Goal: Task Accomplishment & Management: Manage account settings

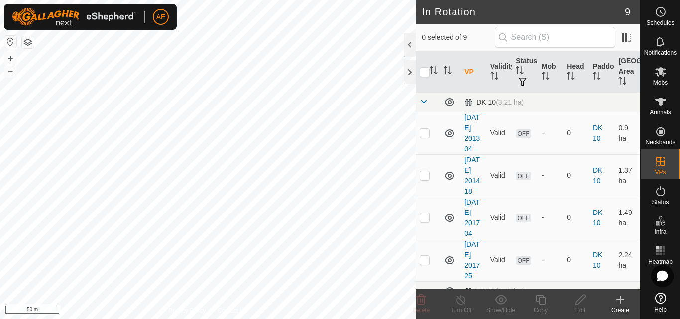
click at [29, 44] on button "button" at bounding box center [28, 42] width 12 height 12
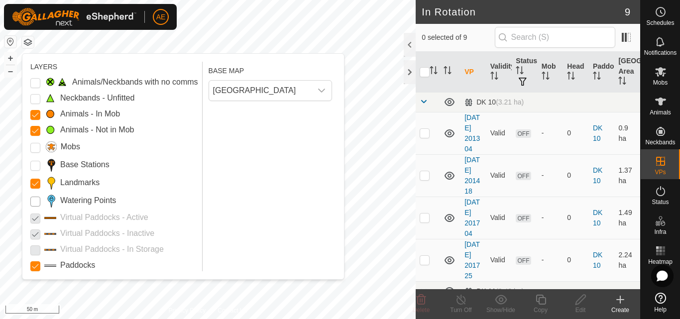
click at [35, 201] on Points "Watering Points" at bounding box center [35, 202] width 10 height 10
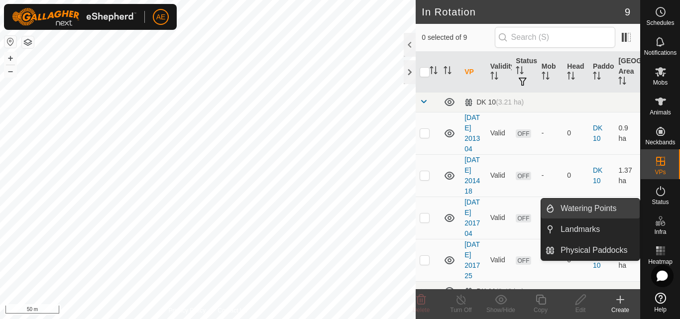
click at [616, 203] on span "Watering Points" at bounding box center [589, 209] width 56 height 12
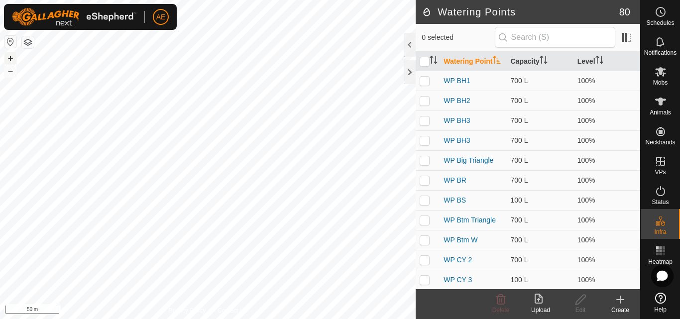
click at [8, 57] on button "+" at bounding box center [10, 58] width 12 height 12
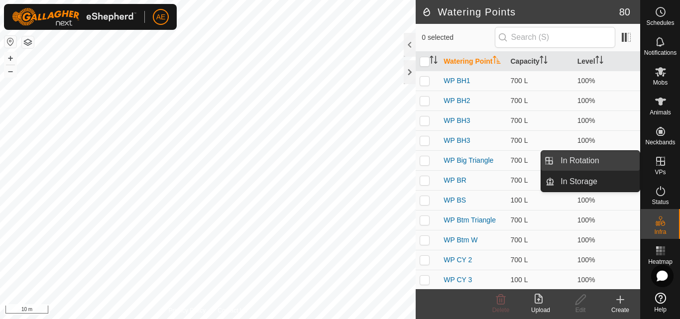
click at [608, 167] on link "In Rotation" at bounding box center [597, 161] width 85 height 20
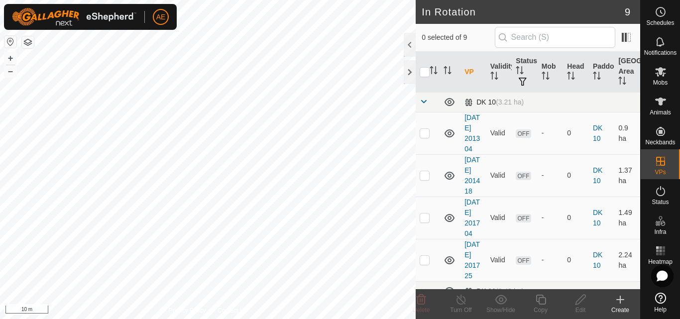
checkbox input "true"
click at [464, 304] on line at bounding box center [461, 300] width 8 height 8
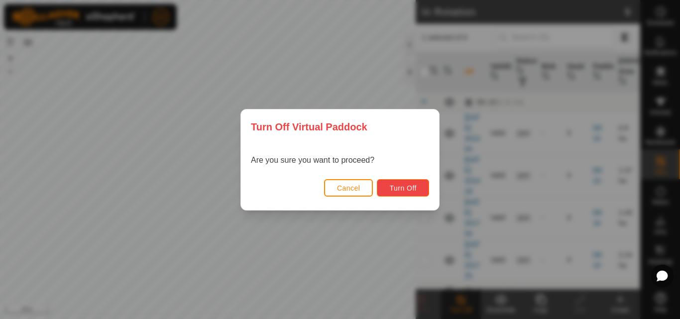
click at [399, 190] on span "Turn Off" at bounding box center [402, 188] width 27 height 8
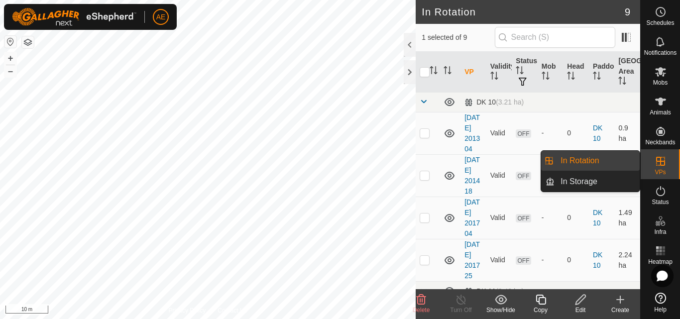
click at [604, 161] on link "In Rotation" at bounding box center [597, 161] width 85 height 20
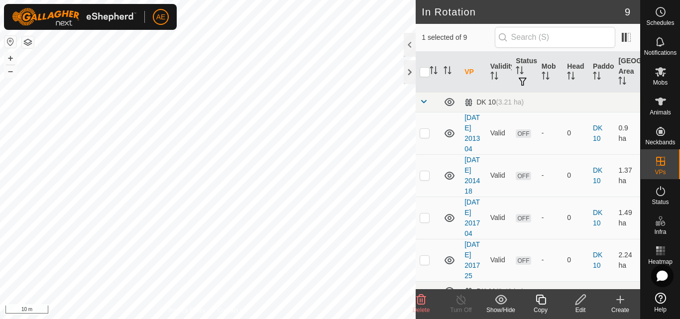
click at [578, 306] on div "Edit" at bounding box center [581, 310] width 40 height 9
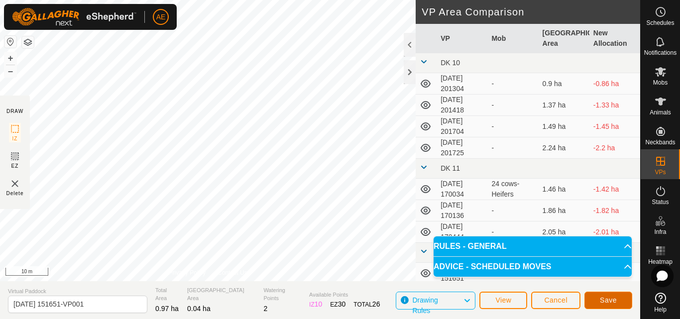
click at [596, 300] on button "Save" at bounding box center [609, 300] width 48 height 17
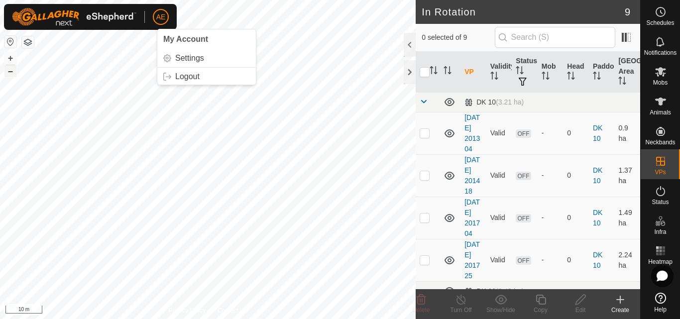
click at [8, 73] on button "–" at bounding box center [10, 71] width 12 height 12
click at [8, 62] on button "+" at bounding box center [10, 58] width 12 height 12
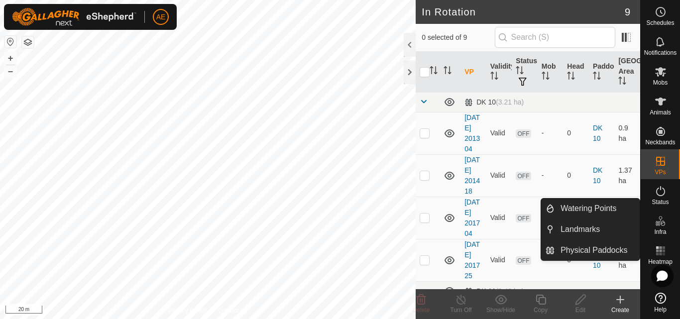
checkbox input "true"
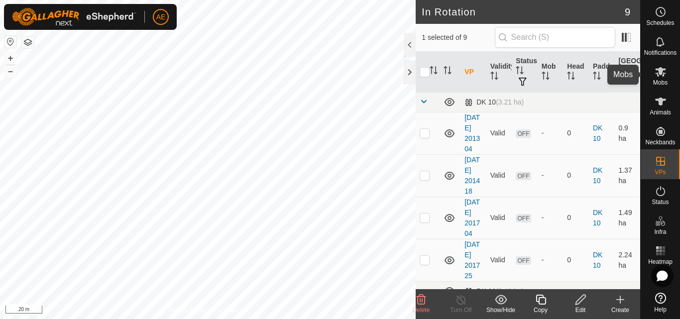
click at [664, 80] on span "Mobs" at bounding box center [660, 83] width 14 height 6
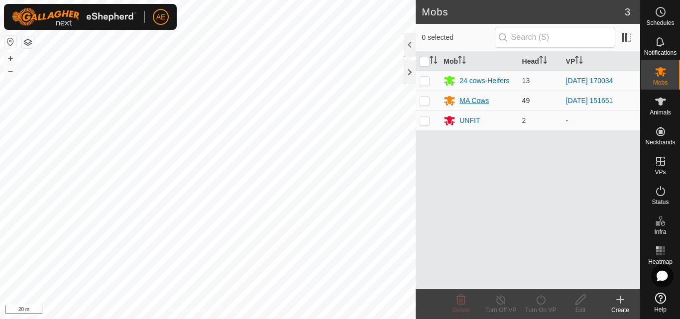
click at [470, 99] on div "MA Cows" at bounding box center [474, 101] width 29 height 10
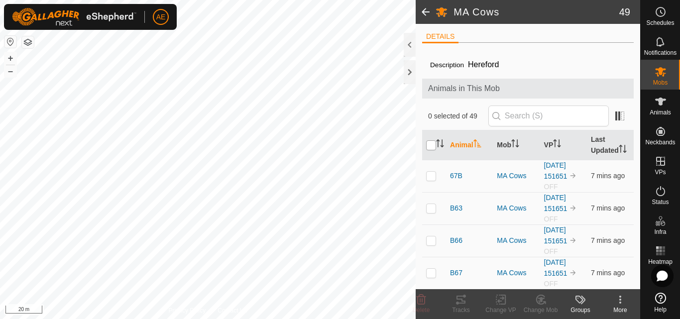
click at [429, 150] on input "checkbox" at bounding box center [431, 145] width 10 height 10
checkbox input "true"
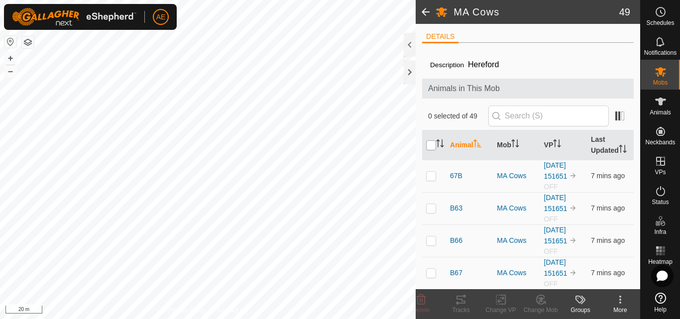
checkbox input "true"
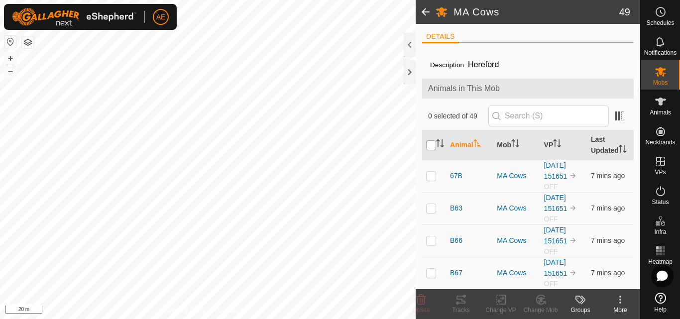
checkbox input "true"
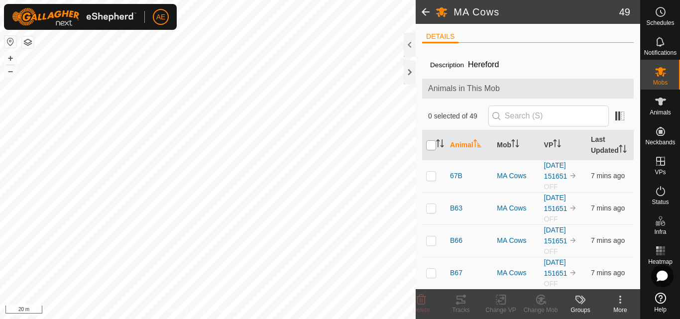
checkbox input "true"
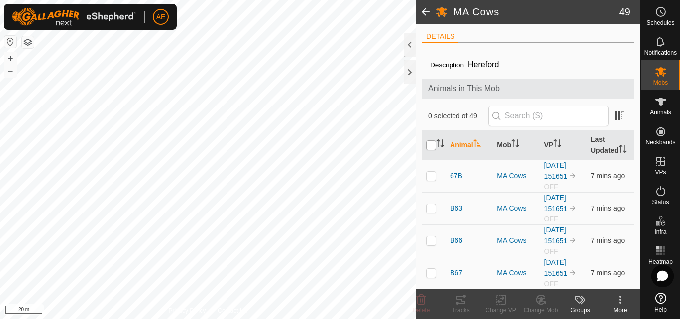
checkbox input "true"
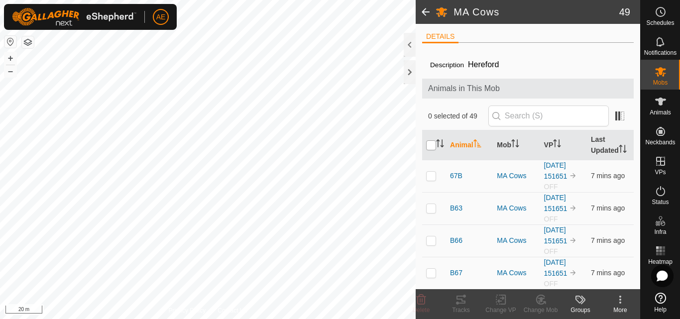
checkbox input "true"
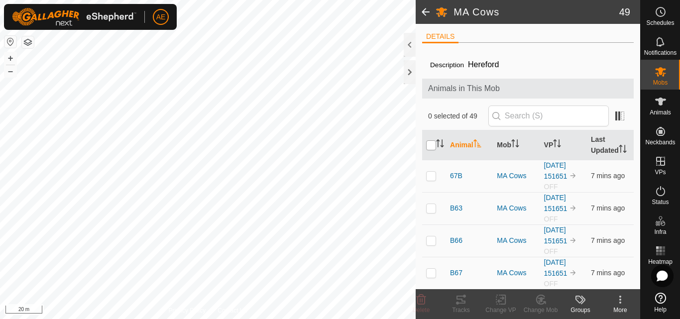
checkbox input "true"
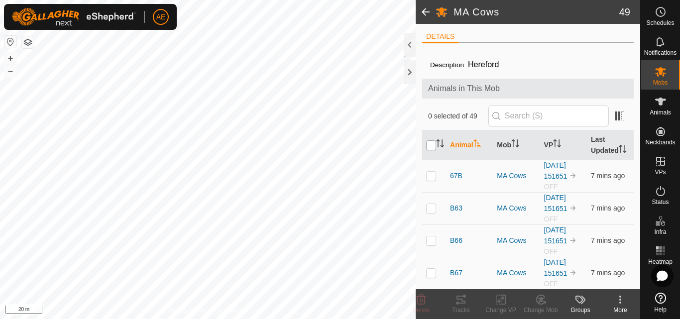
checkbox input "true"
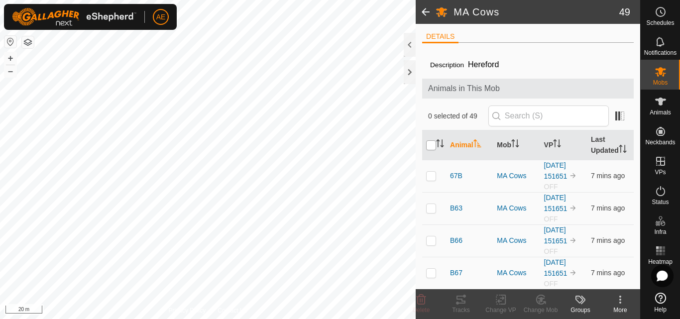
checkbox input "true"
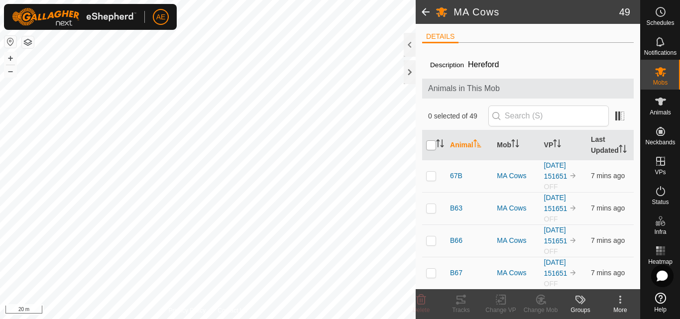
checkbox input "true"
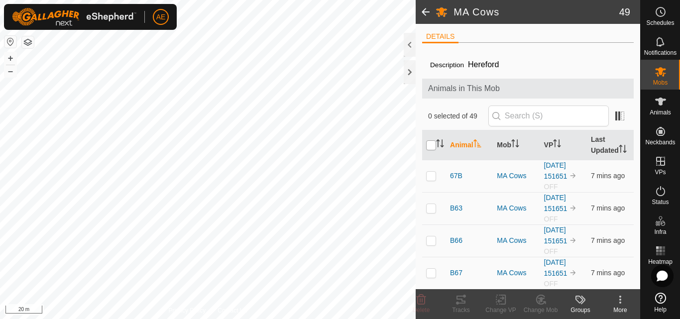
checkbox input "true"
click at [504, 309] on div "Change VP" at bounding box center [501, 310] width 40 height 9
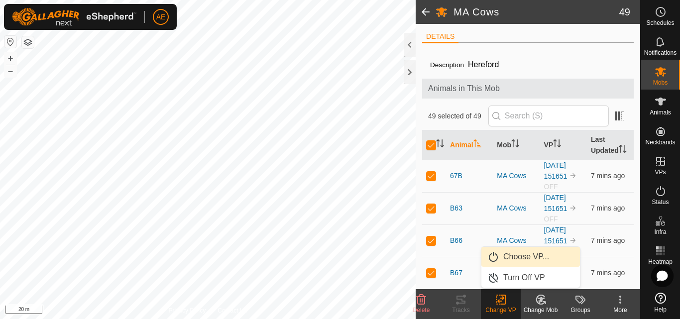
click at [525, 258] on link "Choose VP..." at bounding box center [531, 257] width 99 height 20
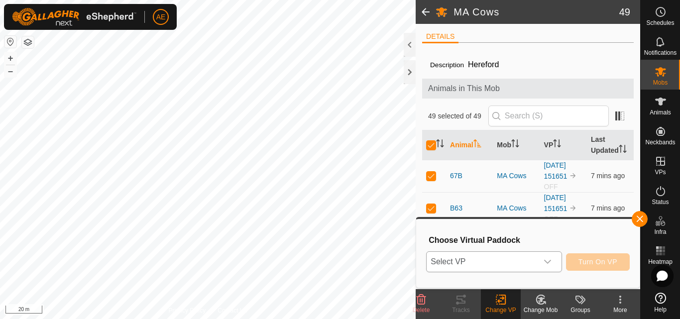
click at [547, 264] on icon "dropdown trigger" at bounding box center [548, 262] width 8 height 8
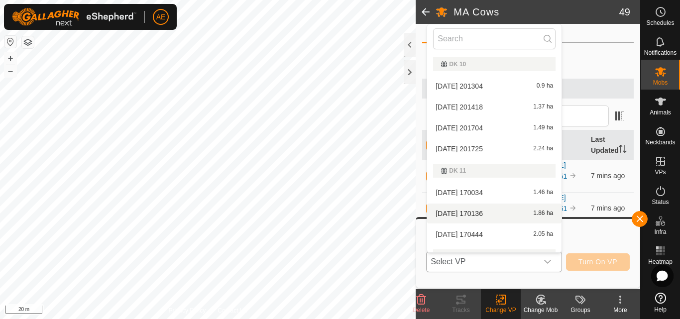
scroll to position [80, 0]
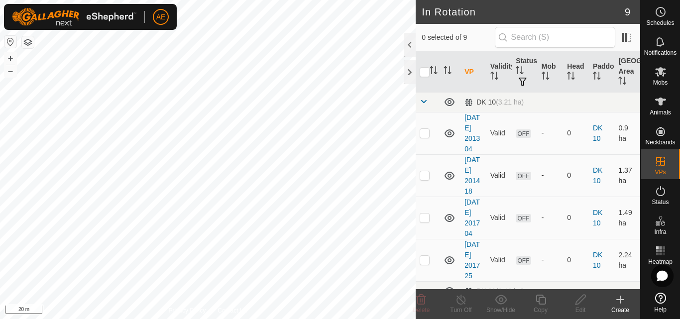
click at [442, 174] on div "In Rotation 9 0 selected of 9 VP Validity Status Mob Head Paddock Grazing Area …" at bounding box center [320, 159] width 640 height 319
click at [229, 319] on html "AE Schedules Notifications Mobs Animals Neckbands VPs Status Infra Heatmap Help…" at bounding box center [340, 159] width 680 height 319
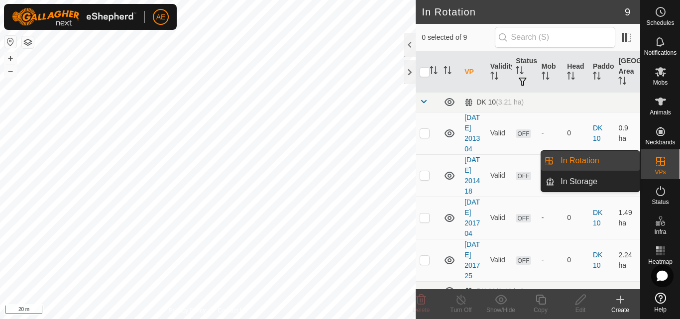
click at [617, 160] on link "In Rotation" at bounding box center [597, 161] width 85 height 20
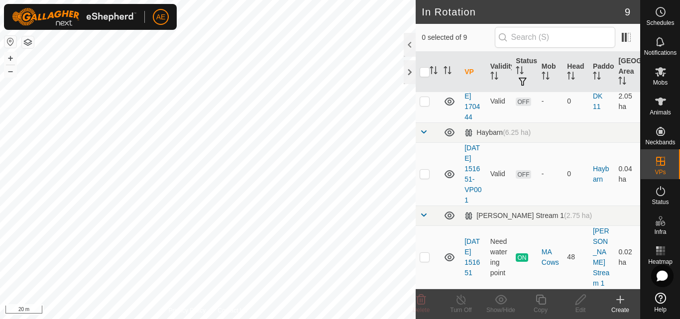
scroll to position [379, 0]
click at [423, 261] on p-checkbox at bounding box center [425, 257] width 10 height 8
checkbox input "true"
click at [460, 304] on icon at bounding box center [461, 300] width 9 height 10
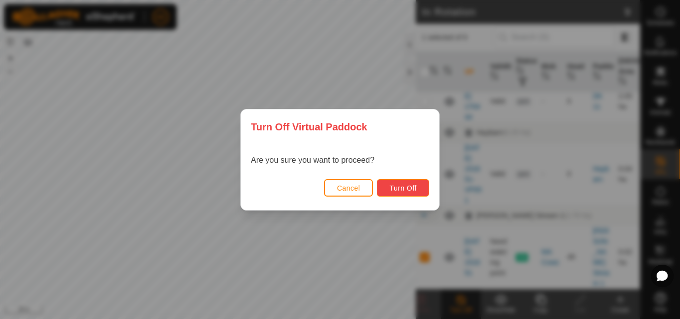
click at [412, 190] on span "Turn Off" at bounding box center [402, 188] width 27 height 8
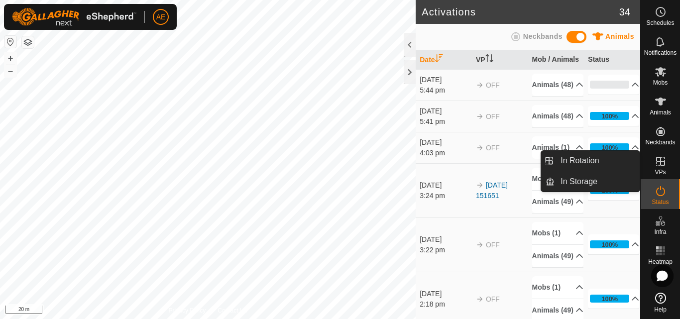
click at [664, 167] on icon at bounding box center [661, 161] width 12 height 12
click at [594, 158] on link "In Rotation" at bounding box center [597, 161] width 85 height 20
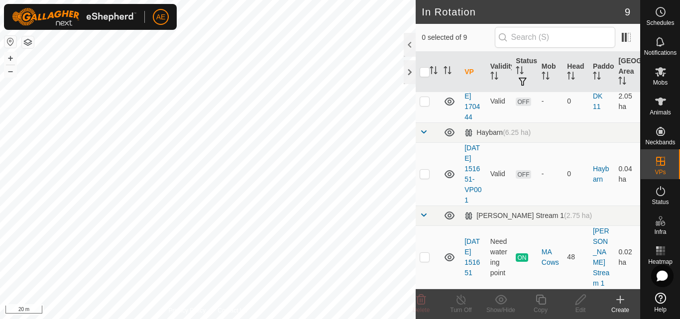
scroll to position [379, 0]
click at [423, 261] on p-checkbox at bounding box center [425, 257] width 10 height 8
checkbox input "true"
click at [662, 80] on span "Mobs" at bounding box center [660, 83] width 14 height 6
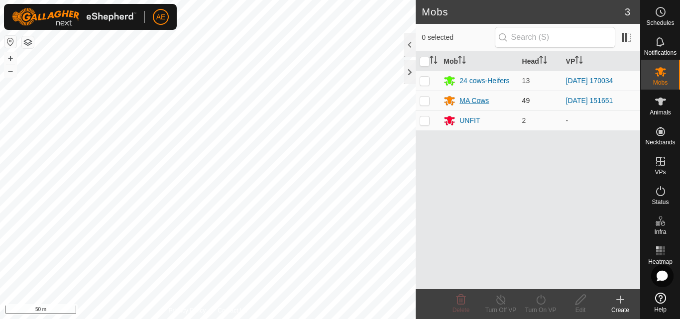
click at [475, 105] on div "MA Cows" at bounding box center [474, 101] width 29 height 10
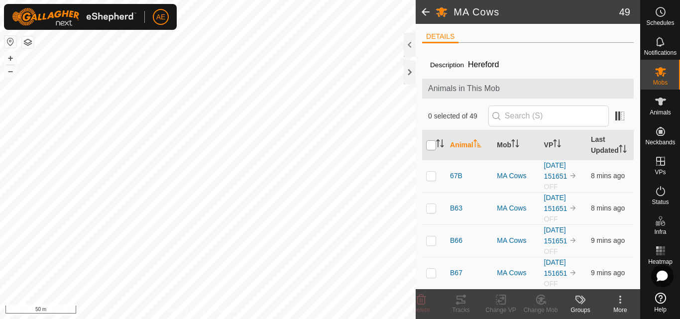
click at [430, 150] on input "checkbox" at bounding box center [431, 145] width 10 height 10
checkbox input "true"
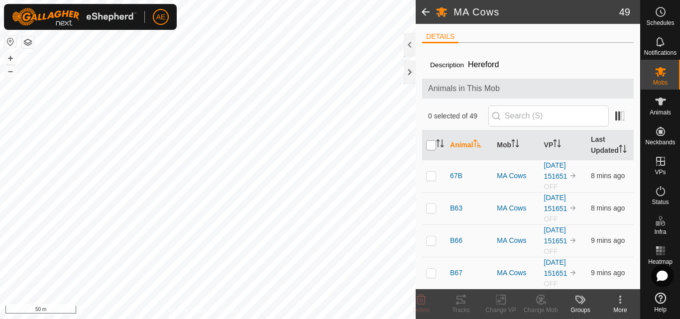
checkbox input "true"
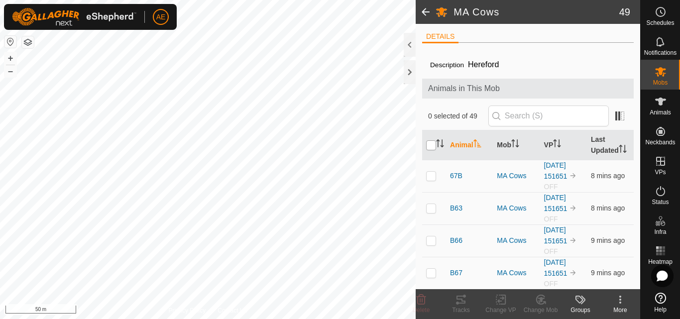
checkbox input "true"
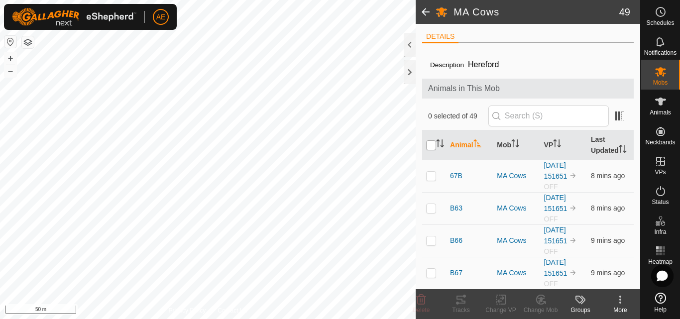
checkbox input "true"
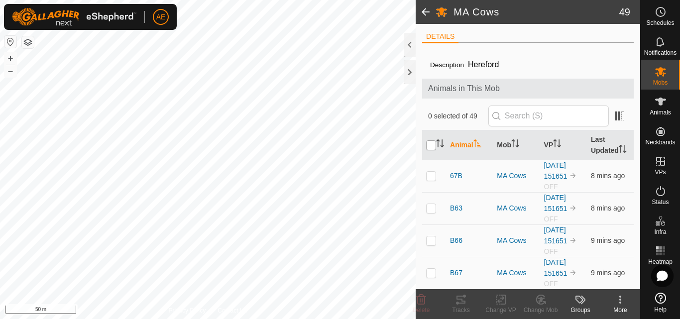
checkbox input "true"
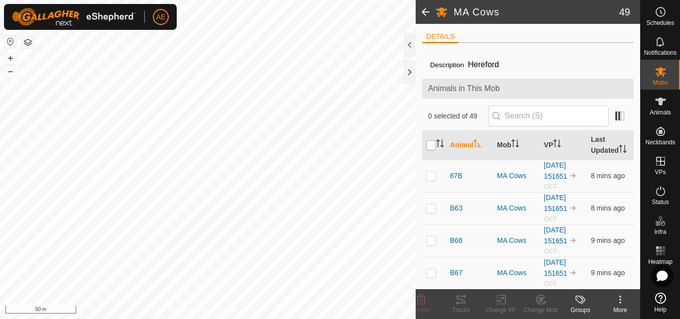
checkbox input "true"
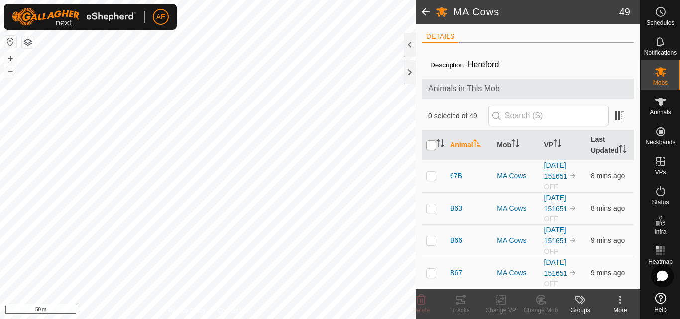
checkbox input "true"
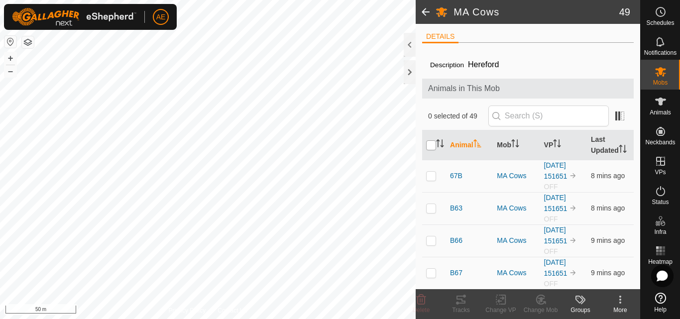
checkbox input "true"
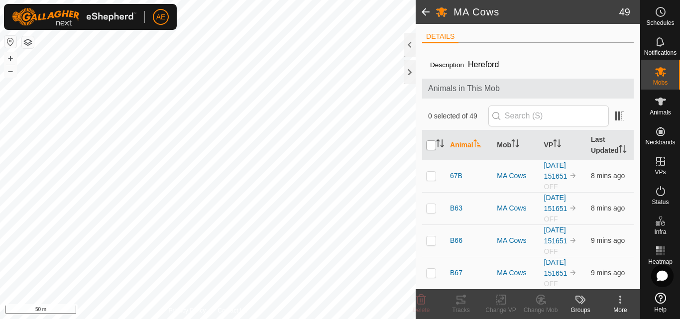
checkbox input "true"
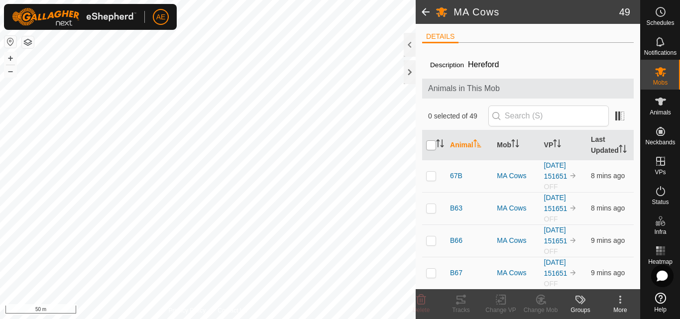
checkbox input "true"
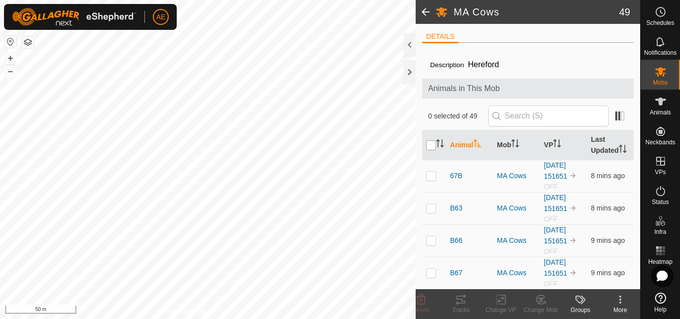
checkbox input "true"
click at [501, 306] on div "Change VP" at bounding box center [501, 310] width 40 height 9
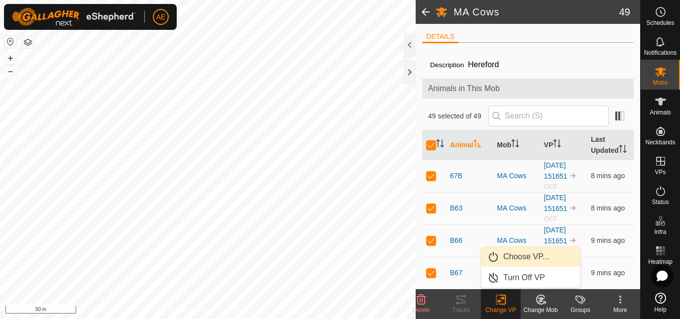
click at [516, 259] on link "Choose VP..." at bounding box center [531, 257] width 99 height 20
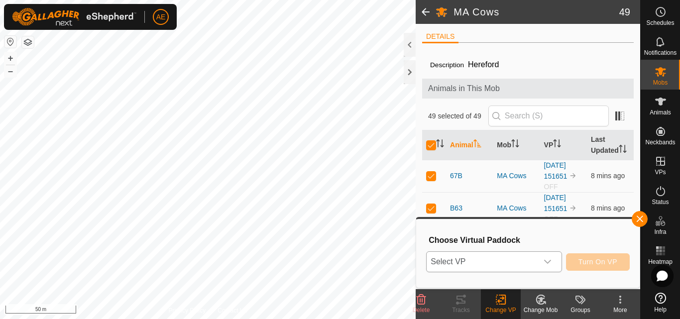
click at [549, 261] on icon "dropdown trigger" at bounding box center [547, 262] width 7 height 4
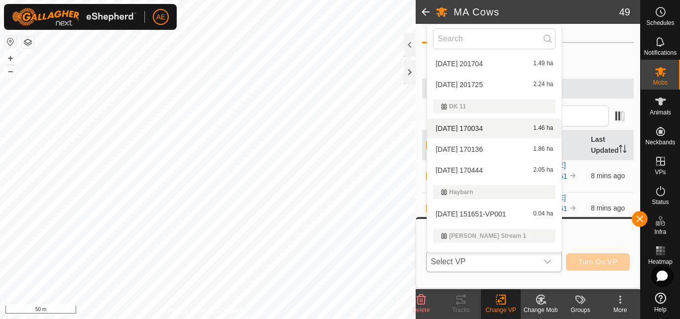
scroll to position [80, 0]
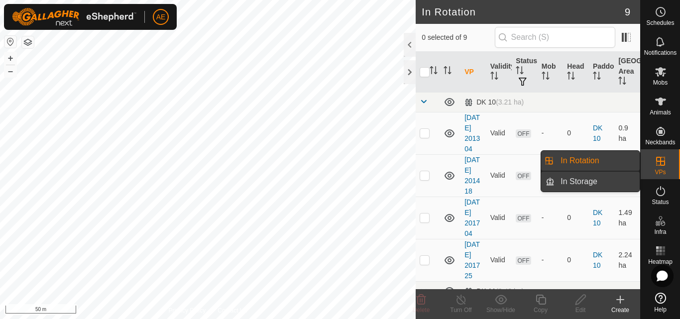
click at [630, 177] on link "In Storage" at bounding box center [597, 182] width 85 height 20
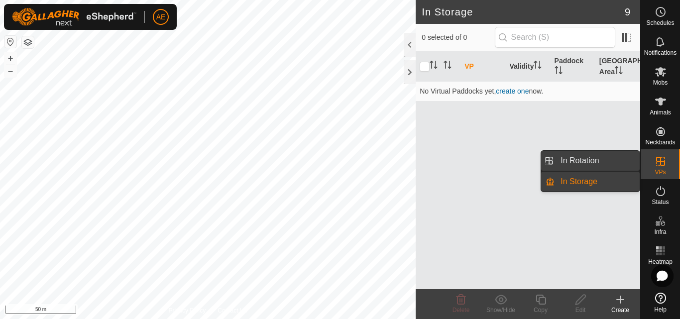
click at [629, 158] on link "In Rotation" at bounding box center [597, 161] width 85 height 20
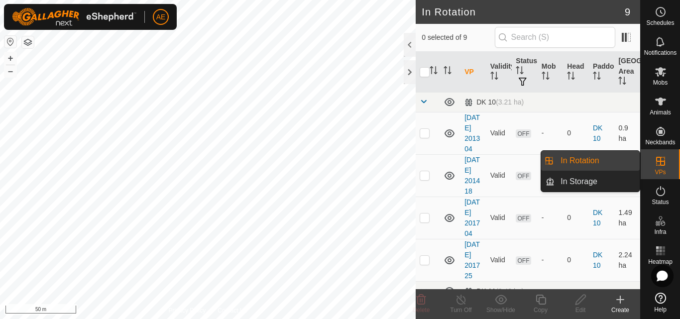
click at [598, 165] on link "In Rotation" at bounding box center [597, 161] width 85 height 20
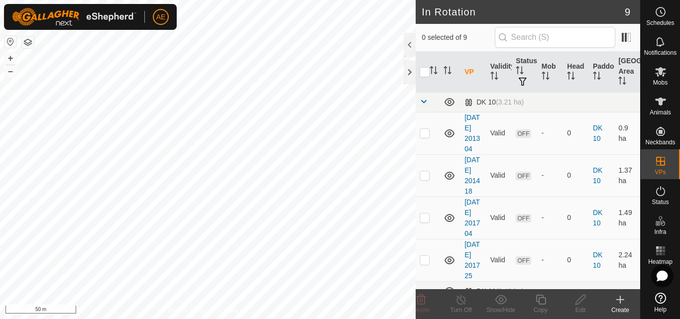
click at [621, 303] on icon at bounding box center [621, 299] width 0 height 7
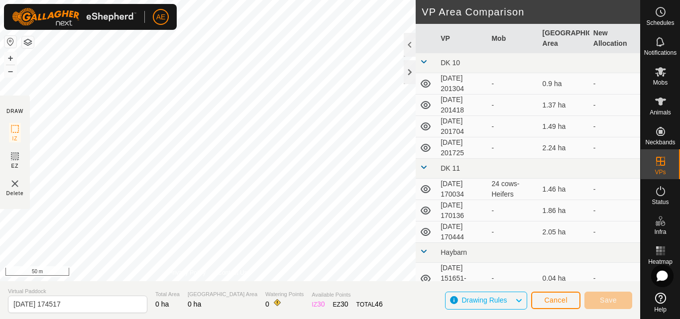
scroll to position [31, 0]
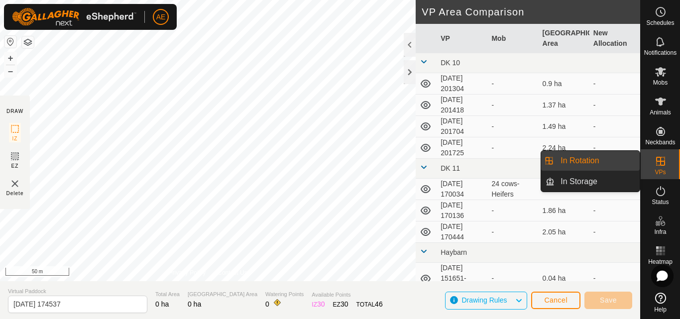
click at [616, 161] on link "In Rotation" at bounding box center [597, 161] width 85 height 20
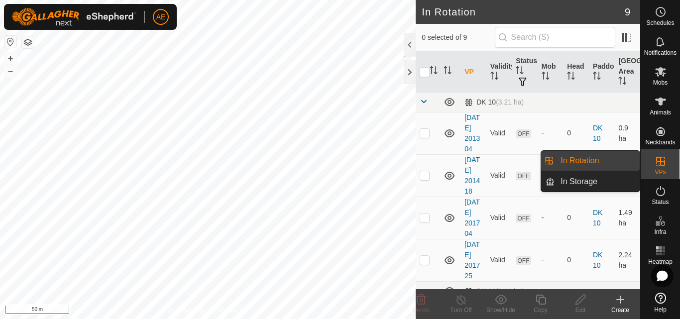
click at [591, 158] on link "In Rotation" at bounding box center [597, 161] width 85 height 20
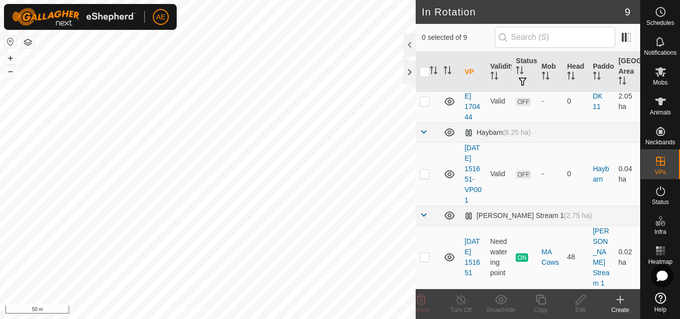
scroll to position [379, 0]
click at [423, 261] on p-checkbox at bounding box center [425, 257] width 10 height 8
checkbox input "true"
click at [464, 304] on line at bounding box center [461, 300] width 8 height 8
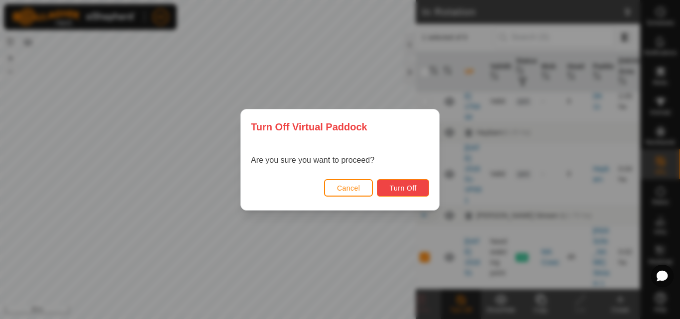
click at [398, 188] on span "Turn Off" at bounding box center [402, 188] width 27 height 8
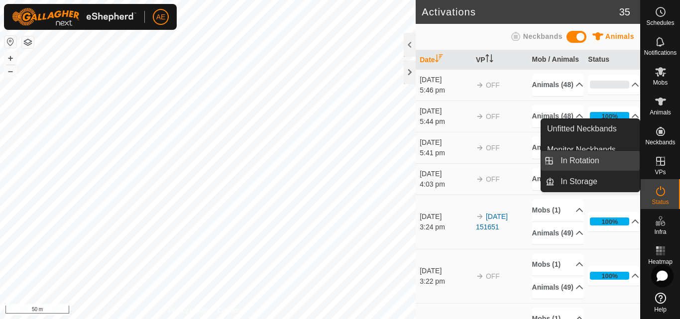
click at [618, 162] on link "In Rotation" at bounding box center [597, 161] width 85 height 20
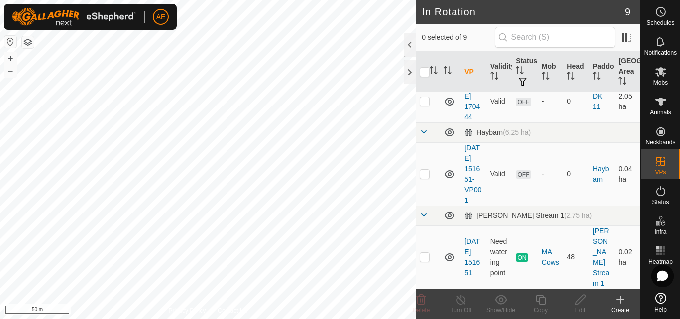
scroll to position [379, 0]
click at [619, 301] on icon at bounding box center [621, 300] width 12 height 12
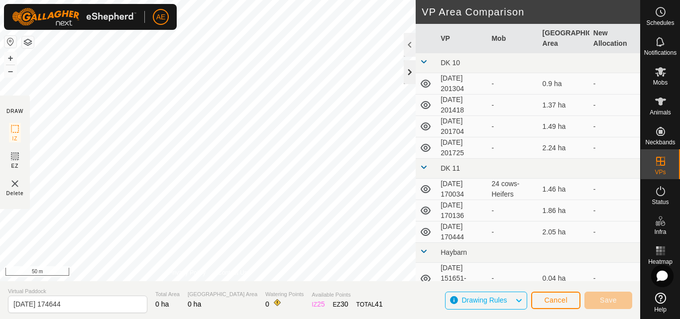
click at [410, 73] on div at bounding box center [410, 72] width 12 height 24
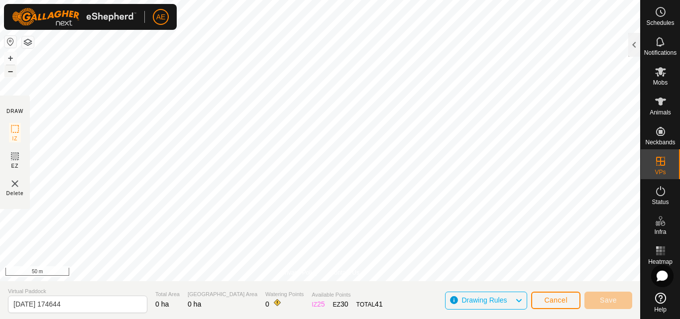
click at [11, 70] on button "–" at bounding box center [10, 71] width 12 height 12
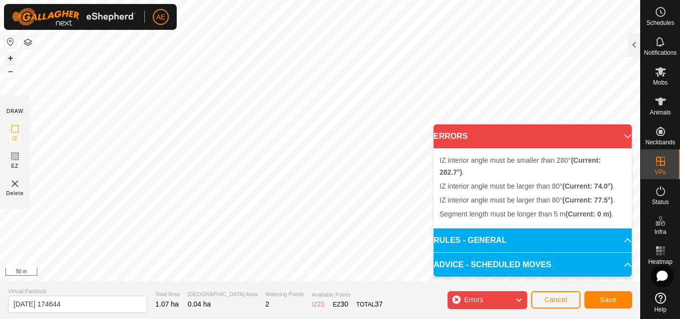
click at [11, 56] on button "+" at bounding box center [10, 58] width 12 height 12
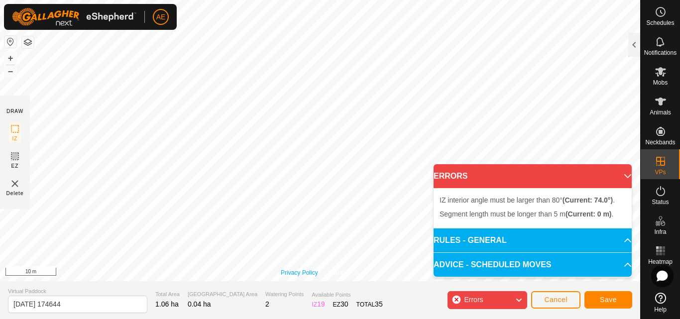
click at [295, 270] on div "Privacy Policy Contact Us Segment length must be longer than 5 m (Current: 3.7 …" at bounding box center [320, 140] width 640 height 281
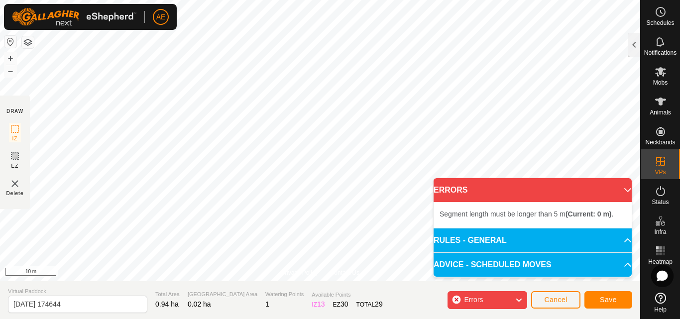
click at [477, 298] on span "Errors" at bounding box center [473, 300] width 19 height 8
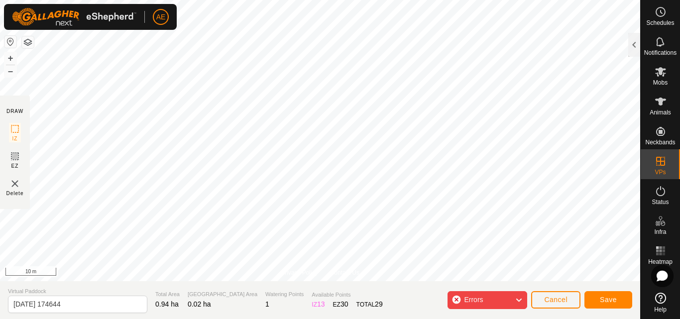
click at [477, 298] on span "Errors" at bounding box center [473, 300] width 19 height 8
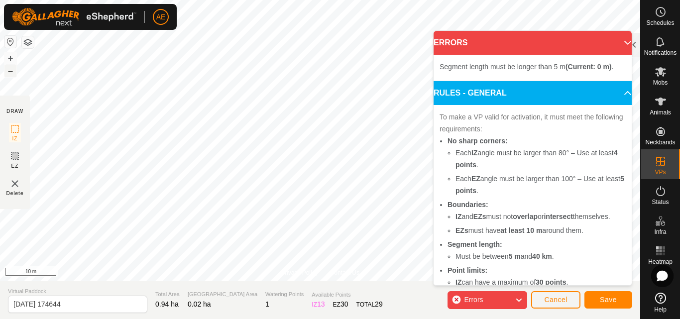
click at [11, 72] on button "–" at bounding box center [10, 71] width 12 height 12
click at [8, 58] on button "+" at bounding box center [10, 58] width 12 height 12
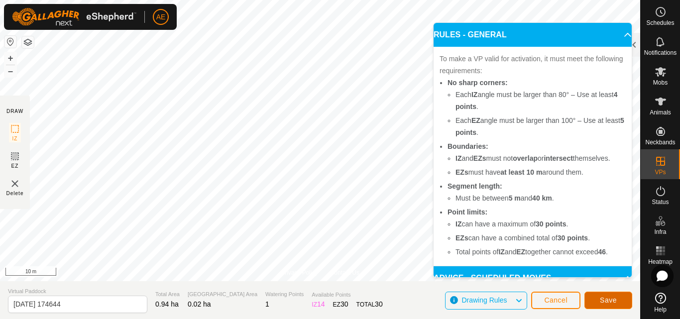
click at [619, 300] on button "Save" at bounding box center [609, 300] width 48 height 17
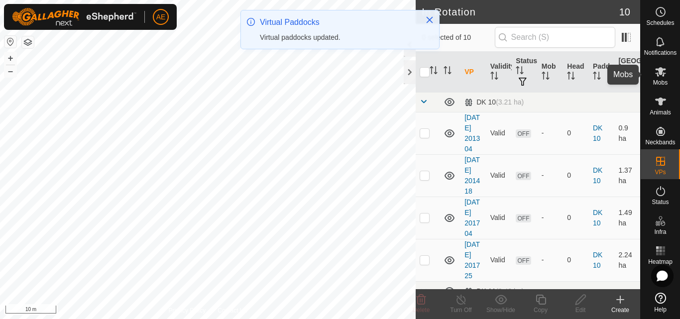
click at [659, 81] on span "Mobs" at bounding box center [660, 83] width 14 height 6
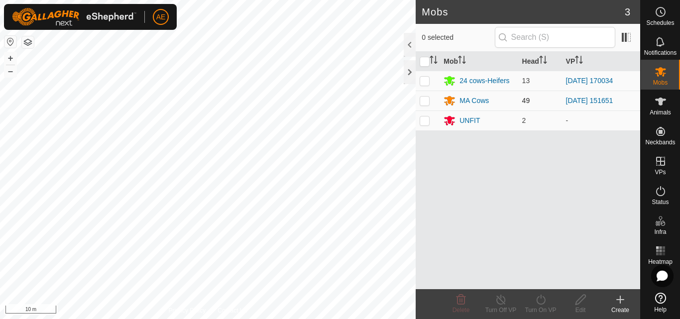
click at [424, 103] on p-checkbox at bounding box center [425, 101] width 10 height 8
checkbox input "true"
click at [545, 305] on icon at bounding box center [541, 300] width 12 height 12
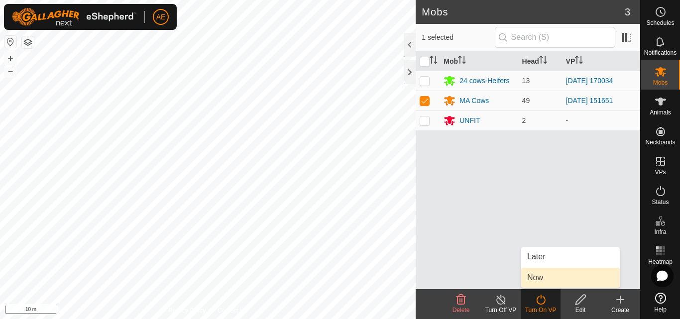
click at [543, 284] on link "Now" at bounding box center [570, 278] width 99 height 20
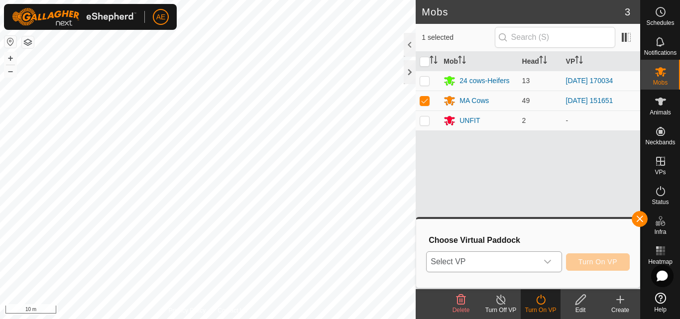
click at [548, 261] on icon "dropdown trigger" at bounding box center [548, 262] width 8 height 8
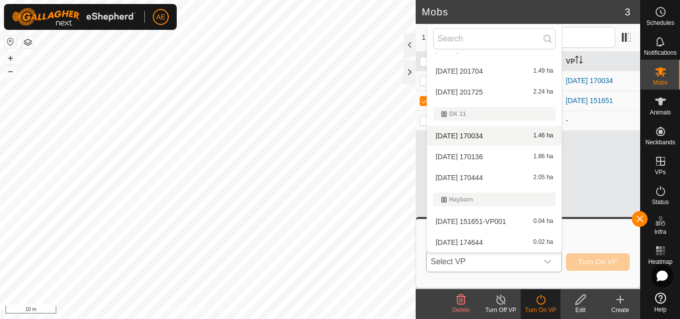
scroll to position [101, 0]
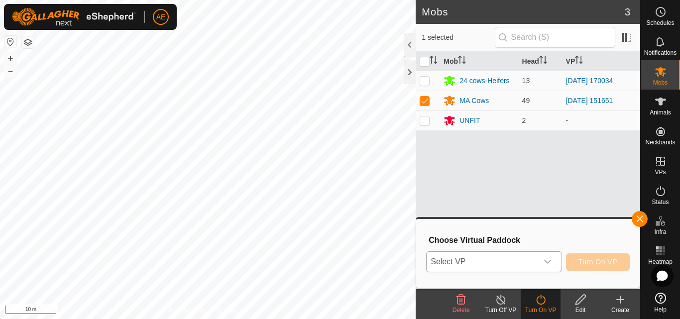
click at [550, 262] on icon "dropdown trigger" at bounding box center [548, 262] width 8 height 8
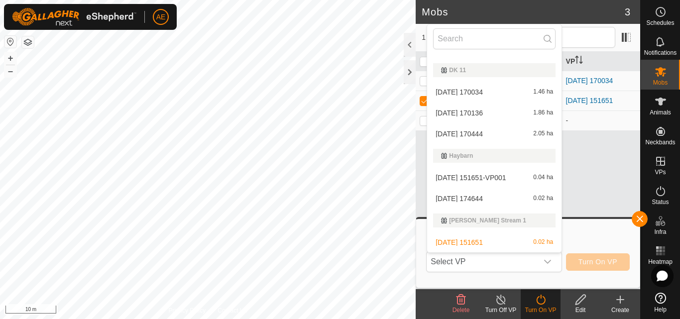
click at [541, 309] on div "Turn On VP" at bounding box center [541, 310] width 40 height 9
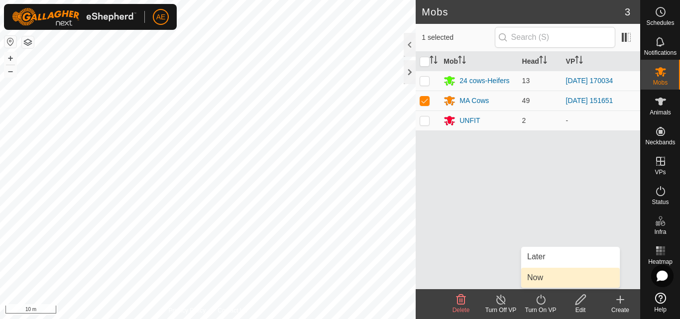
click at [536, 281] on link "Now" at bounding box center [570, 278] width 99 height 20
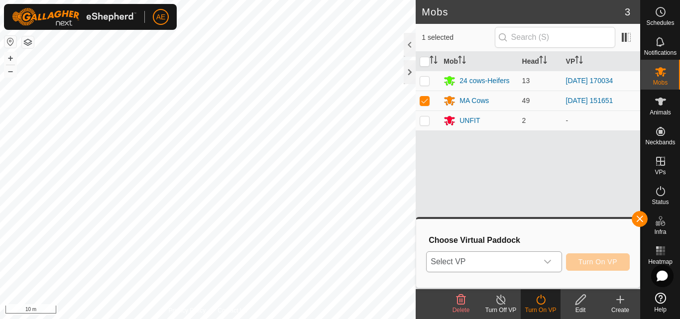
click at [551, 261] on icon "dropdown trigger" at bounding box center [547, 262] width 7 height 4
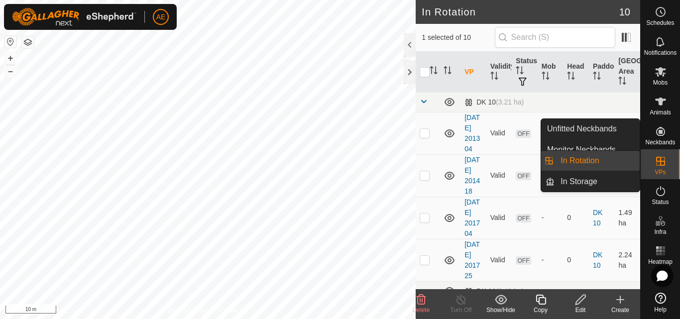
click at [616, 159] on link "In Rotation" at bounding box center [597, 161] width 85 height 20
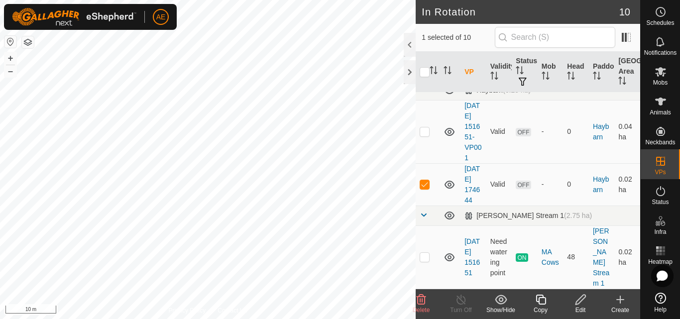
scroll to position [432, 0]
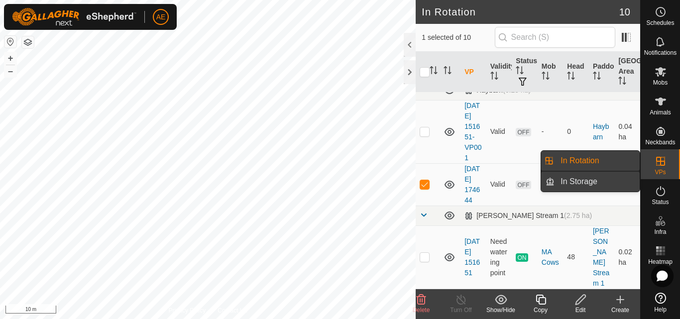
click at [619, 177] on link "In Storage" at bounding box center [597, 182] width 85 height 20
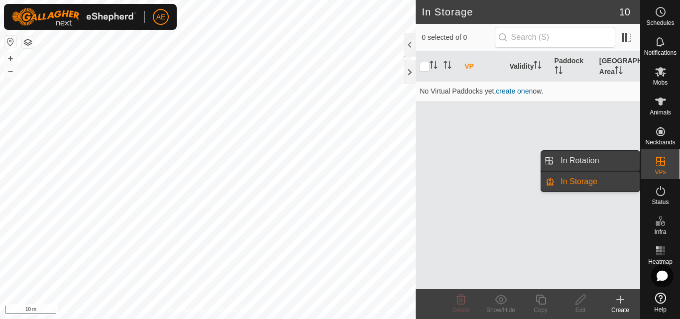
click at [616, 161] on link "In Rotation" at bounding box center [597, 161] width 85 height 20
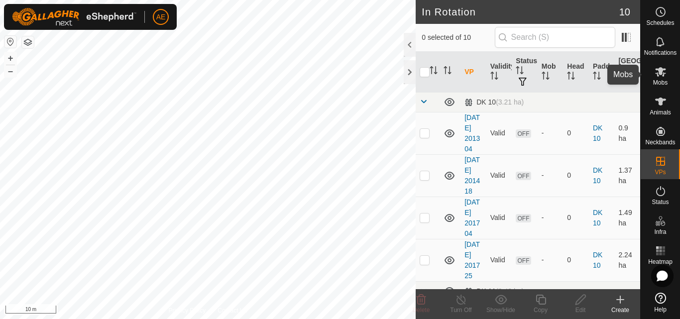
click at [663, 75] on icon at bounding box center [660, 71] width 11 height 9
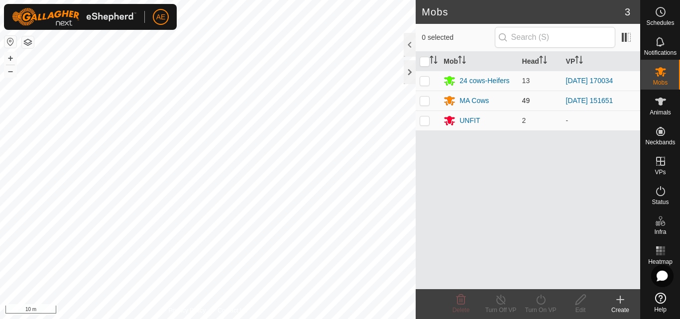
click at [423, 99] on p-checkbox at bounding box center [425, 101] width 10 height 8
checkbox input "true"
click at [542, 305] on icon at bounding box center [541, 300] width 12 height 12
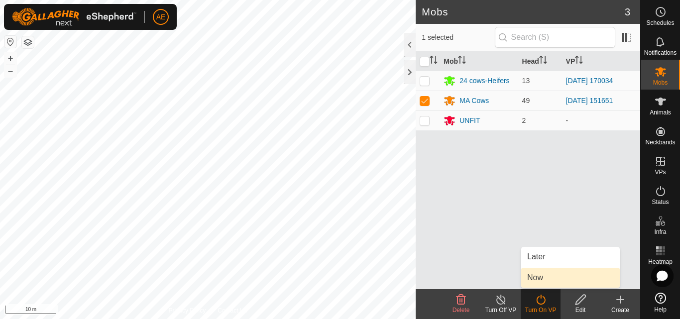
click at [538, 281] on link "Now" at bounding box center [570, 278] width 99 height 20
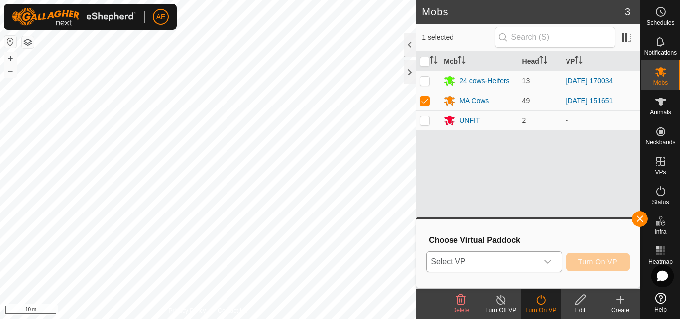
click at [548, 260] on icon "dropdown trigger" at bounding box center [548, 262] width 8 height 8
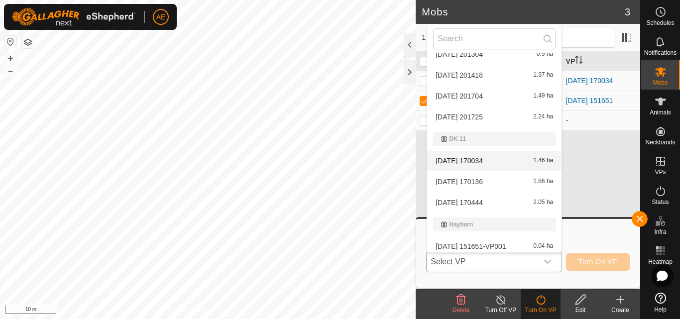
scroll to position [101, 0]
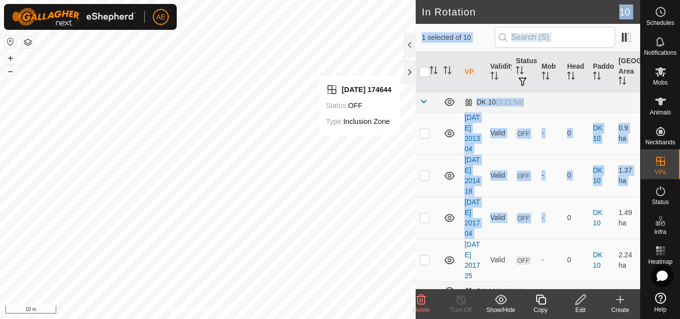
drag, startPoint x: 564, startPoint y: 255, endPoint x: 581, endPoint y: 290, distance: 39.0
click at [581, 290] on article "In Rotation 10 1 selected of 10 VP Validity Status Mob Head Paddock Grazing Are…" at bounding box center [528, 159] width 225 height 319
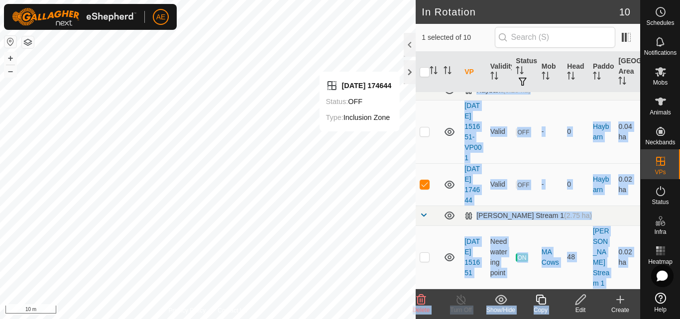
scroll to position [432, 0]
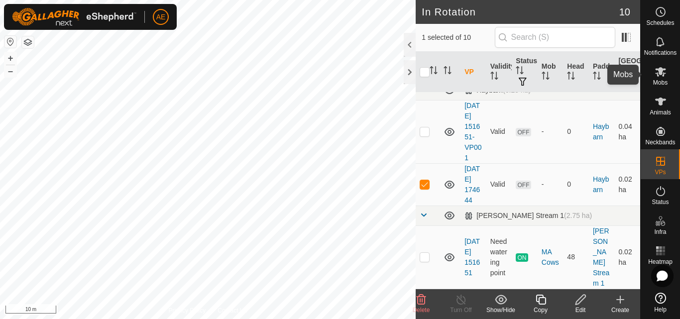
click at [657, 72] on icon at bounding box center [661, 72] width 12 height 12
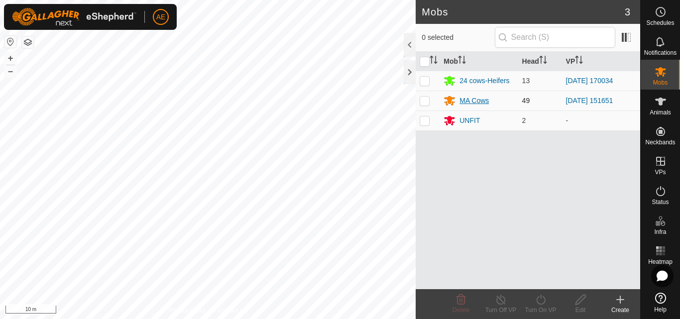
click at [481, 103] on div "MA Cows" at bounding box center [474, 101] width 29 height 10
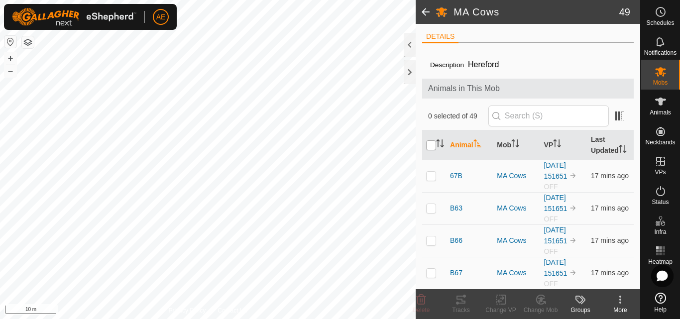
click at [429, 150] on input "checkbox" at bounding box center [431, 145] width 10 height 10
checkbox input "true"
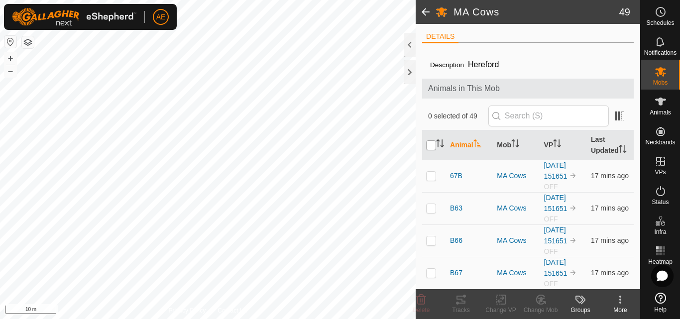
checkbox input "true"
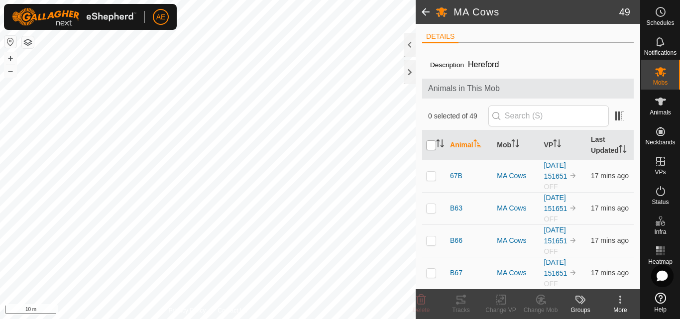
checkbox input "true"
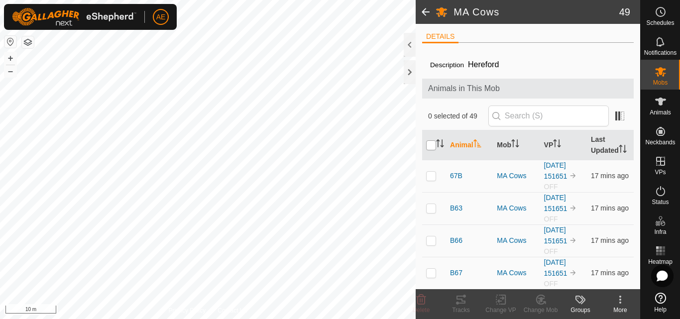
checkbox input "true"
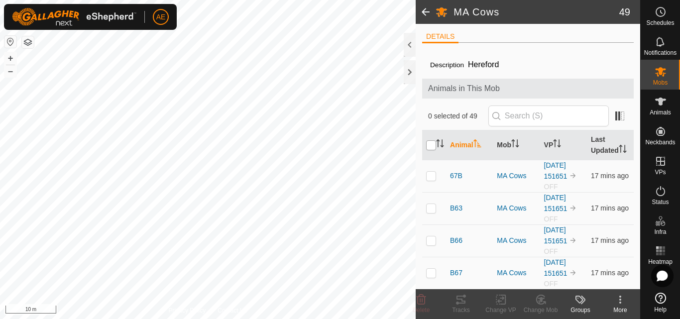
checkbox input "true"
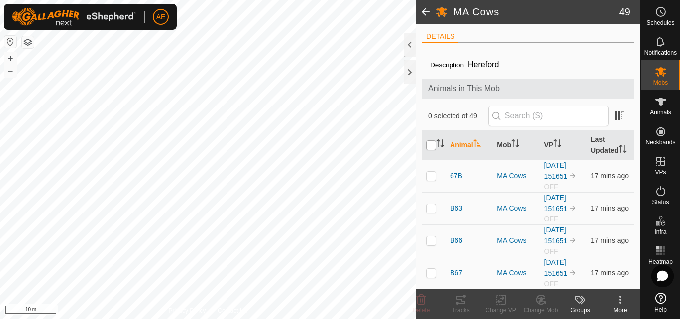
checkbox input "true"
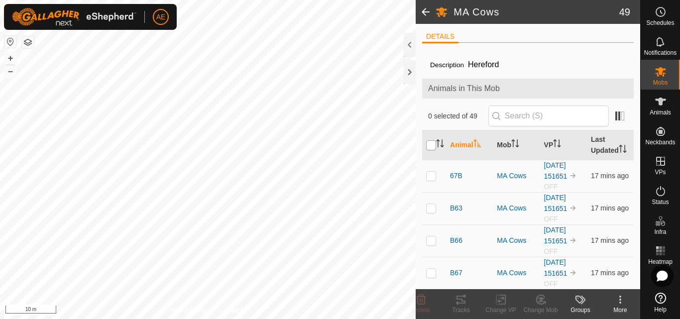
checkbox input "true"
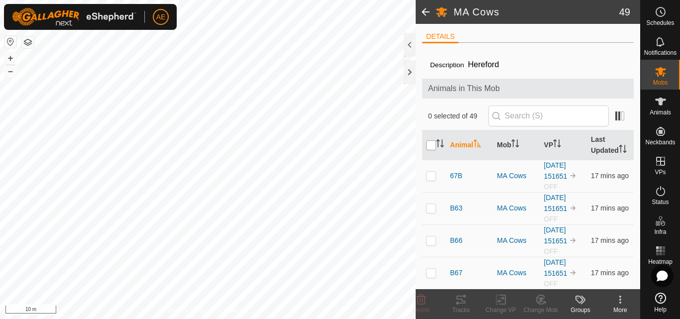
checkbox input "true"
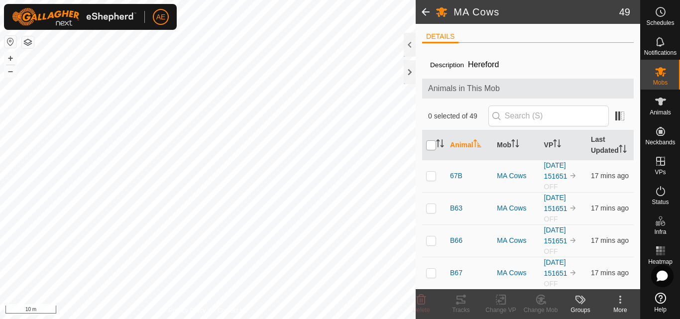
checkbox input "true"
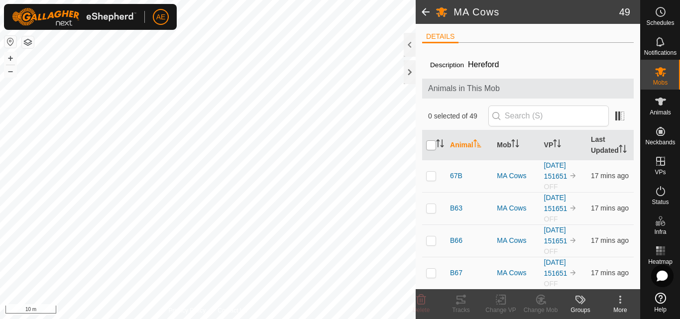
checkbox input "true"
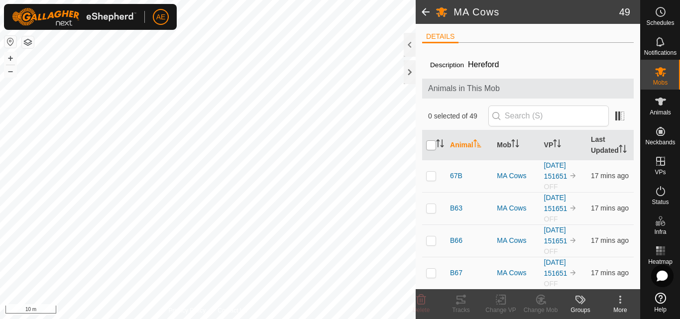
checkbox input "true"
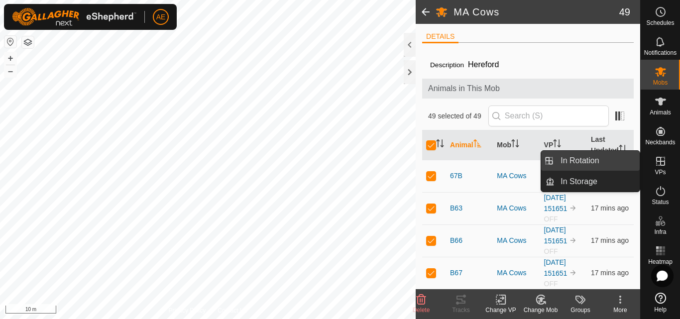
click at [613, 161] on link "In Rotation" at bounding box center [597, 161] width 85 height 20
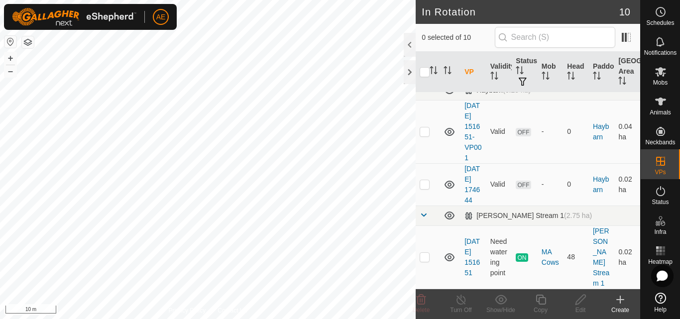
scroll to position [432, 0]
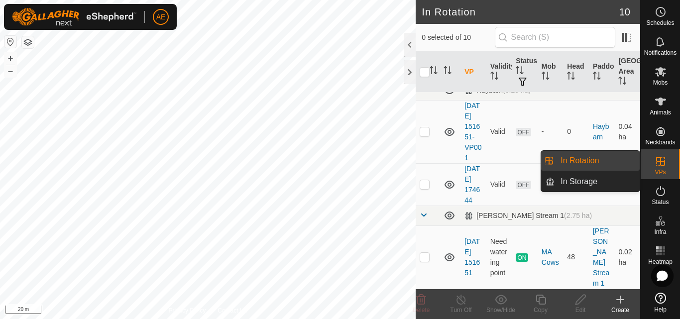
click at [593, 157] on link "In Rotation" at bounding box center [597, 161] width 85 height 20
click at [586, 157] on link "In Rotation" at bounding box center [597, 161] width 85 height 20
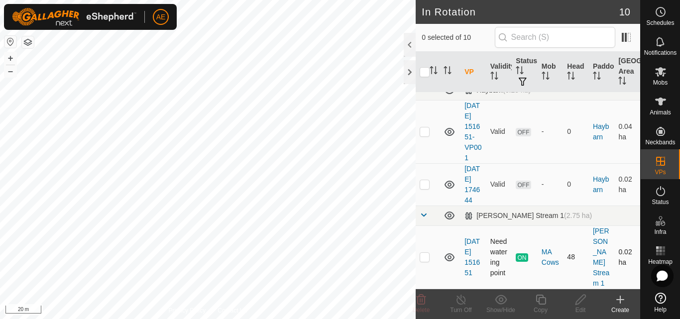
click at [421, 261] on p-checkbox at bounding box center [425, 257] width 10 height 8
checkbox input "true"
click at [462, 304] on icon at bounding box center [461, 300] width 9 height 10
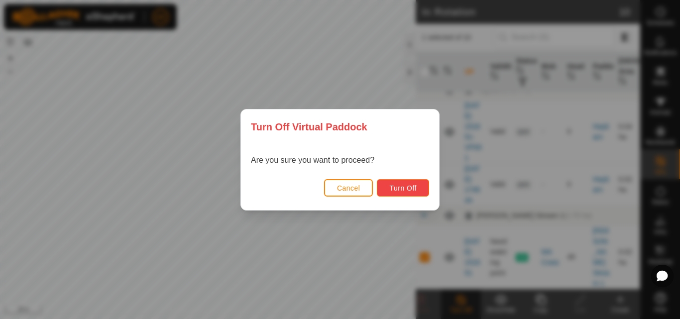
click at [400, 184] on span "Turn Off" at bounding box center [402, 188] width 27 height 8
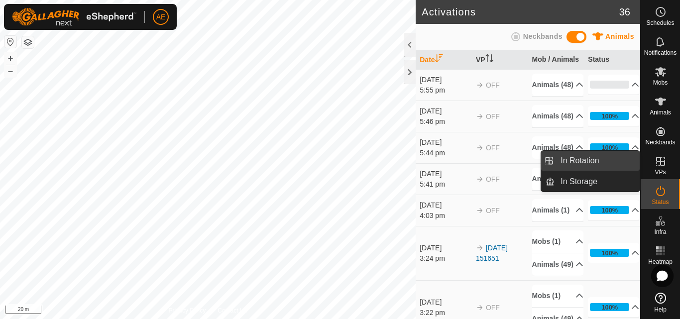
click at [595, 162] on link "In Rotation" at bounding box center [597, 161] width 85 height 20
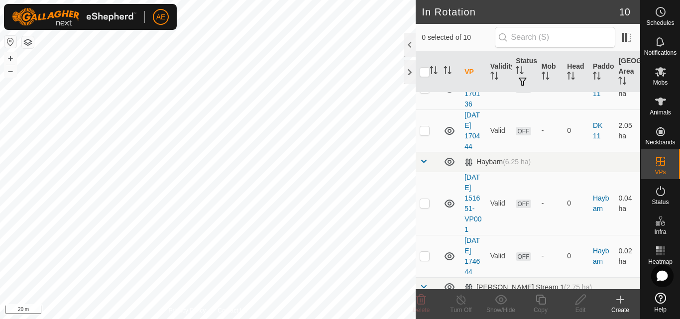
scroll to position [432, 0]
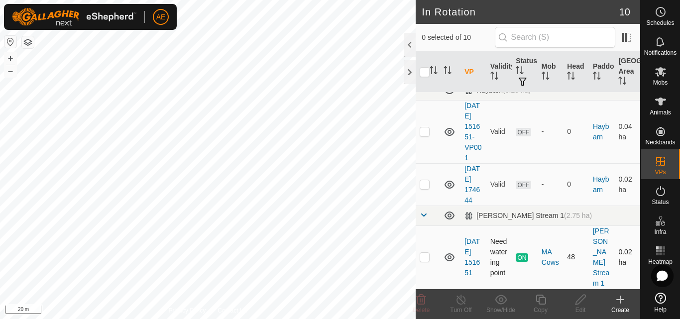
click at [424, 261] on p-checkbox at bounding box center [425, 257] width 10 height 8
checkbox input "true"
click at [460, 304] on icon at bounding box center [461, 300] width 9 height 10
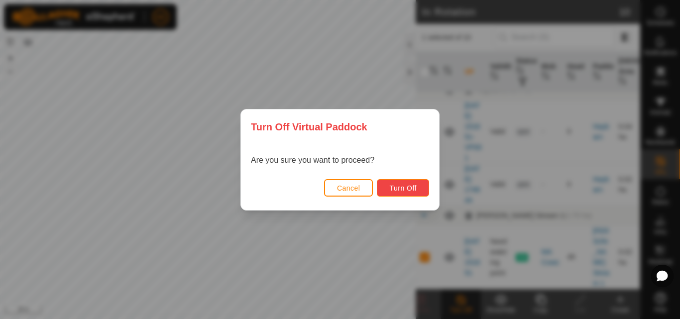
click at [403, 192] on button "Turn Off" at bounding box center [403, 187] width 52 height 17
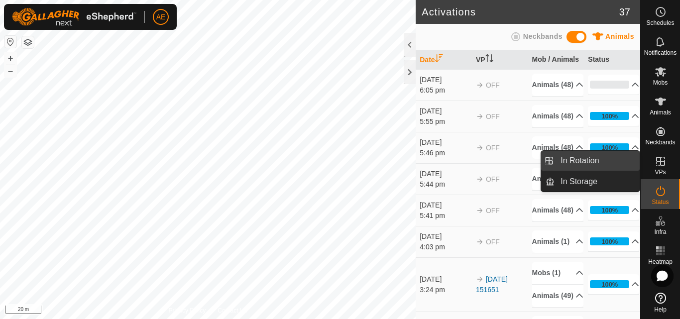
click at [627, 159] on link "In Rotation" at bounding box center [597, 161] width 85 height 20
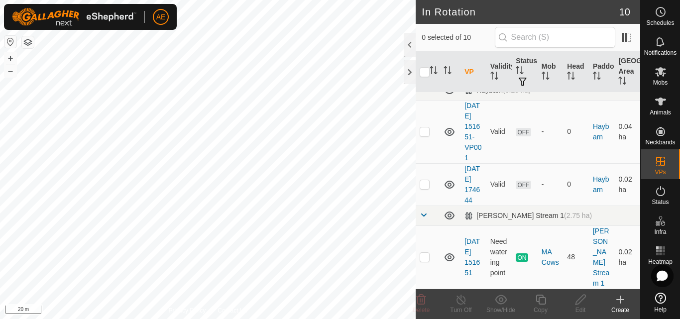
scroll to position [432, 0]
click at [622, 304] on icon at bounding box center [621, 300] width 12 height 12
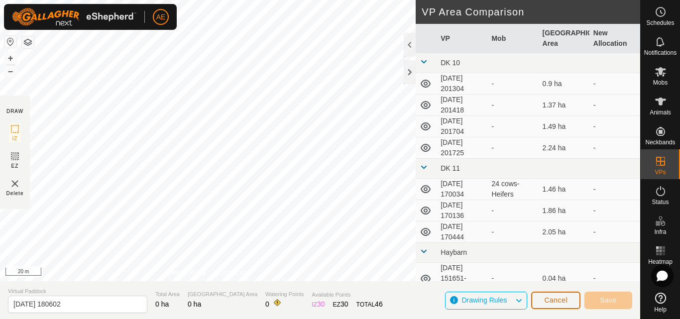
click at [560, 302] on span "Cancel" at bounding box center [555, 300] width 23 height 8
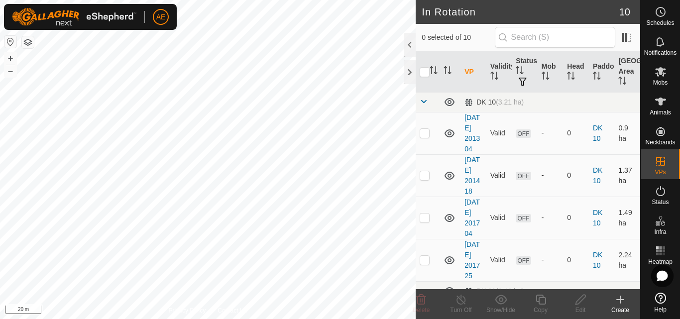
checkbox input "true"
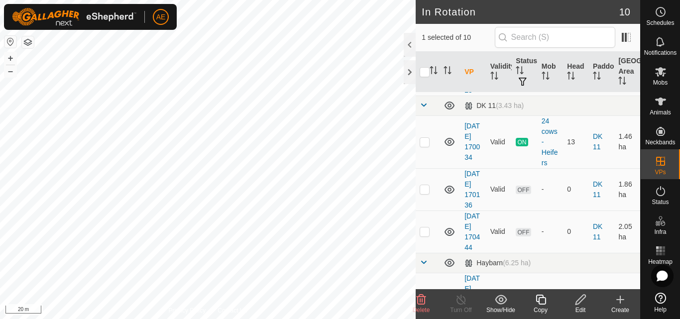
scroll to position [176, 0]
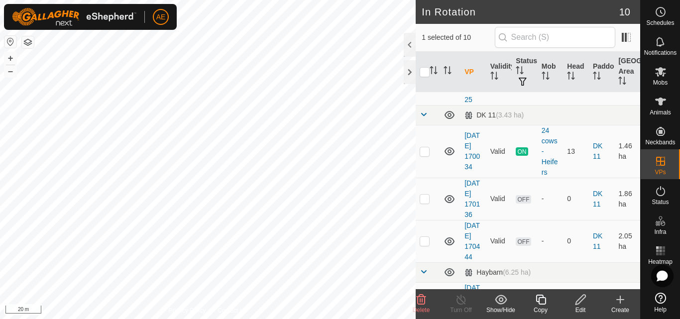
click at [544, 4] on header "In Rotation 10" at bounding box center [528, 12] width 225 height 24
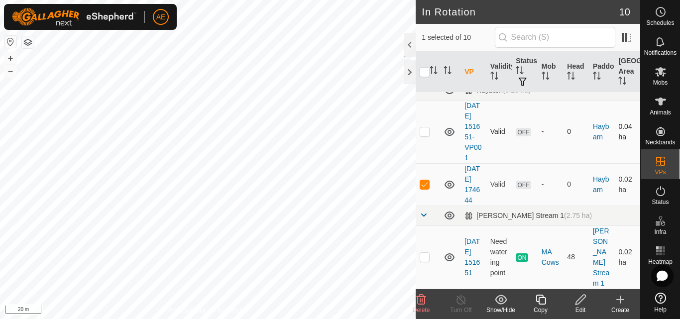
scroll to position [432, 0]
click at [408, 80] on div at bounding box center [410, 72] width 12 height 24
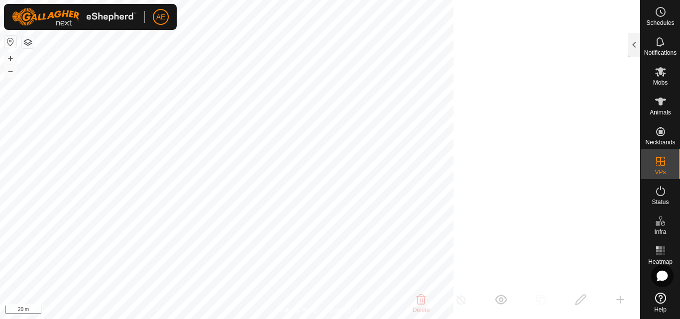
scroll to position [1284, 0]
click at [8, 61] on button "+" at bounding box center [10, 58] width 12 height 12
click at [7, 75] on button "–" at bounding box center [10, 71] width 12 height 12
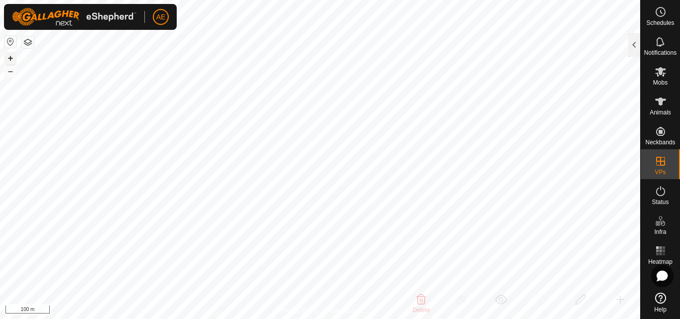
click at [8, 58] on button "+" at bounding box center [10, 58] width 12 height 12
click at [638, 41] on div at bounding box center [635, 45] width 12 height 24
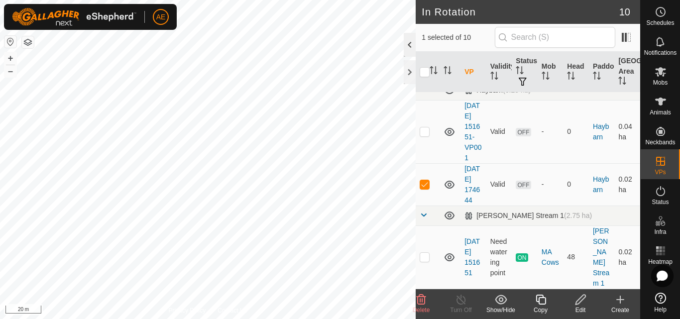
scroll to position [432, 0]
click at [659, 82] on span "Mobs" at bounding box center [660, 83] width 14 height 6
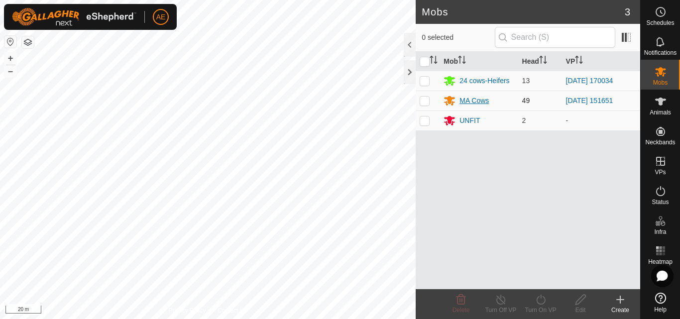
click at [468, 100] on div "MA Cows" at bounding box center [474, 101] width 29 height 10
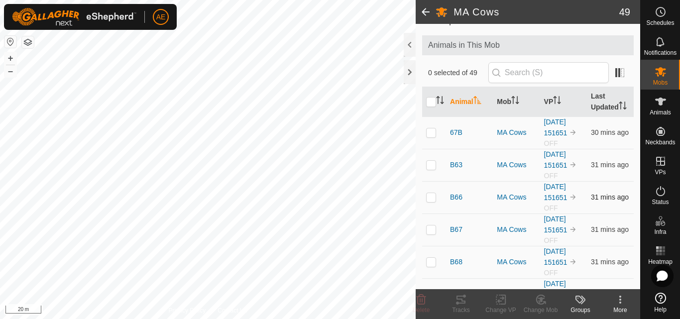
scroll to position [51, 0]
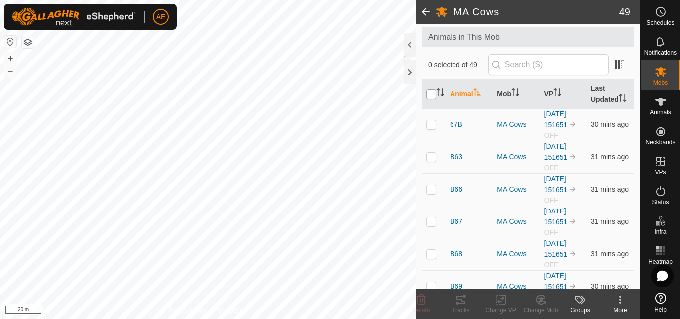
click at [431, 99] on input "checkbox" at bounding box center [431, 94] width 10 height 10
checkbox input "true"
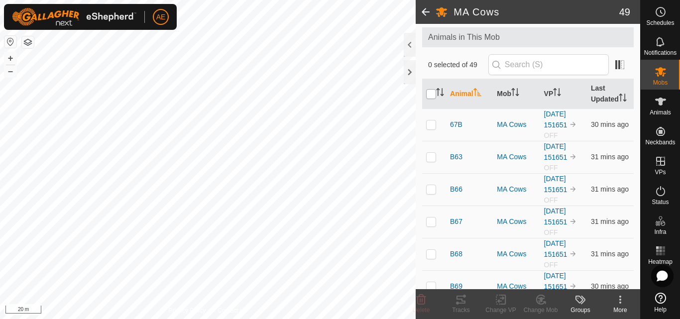
checkbox input "true"
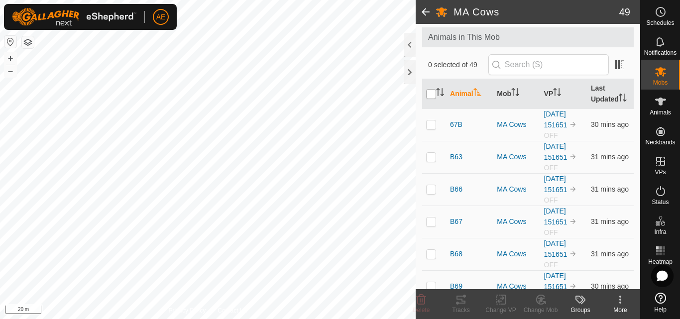
checkbox input "true"
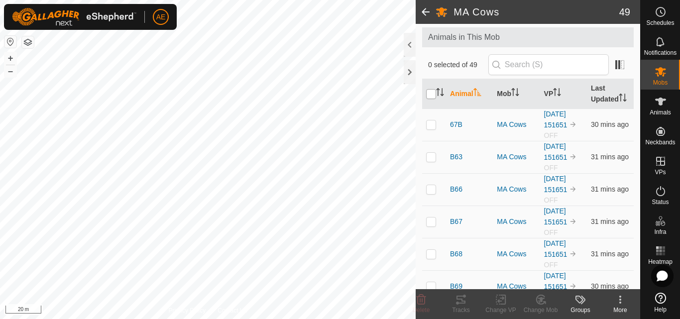
checkbox input "true"
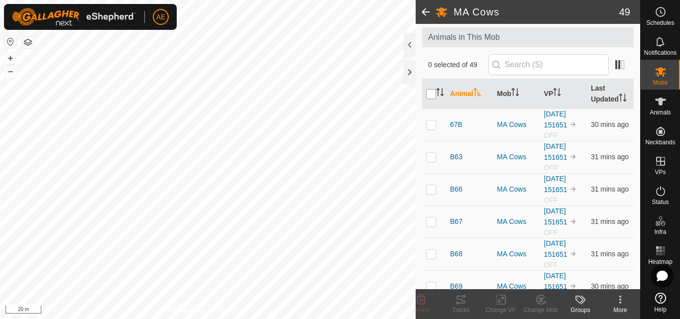
checkbox input "true"
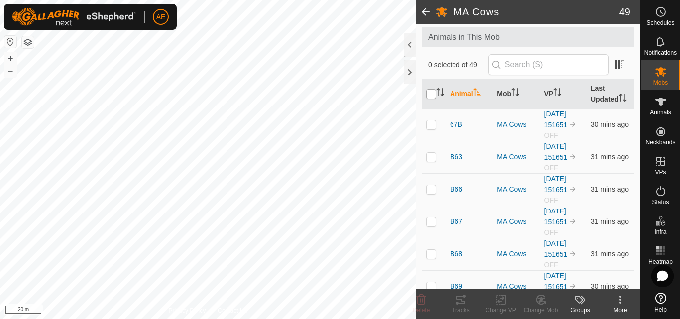
checkbox input "true"
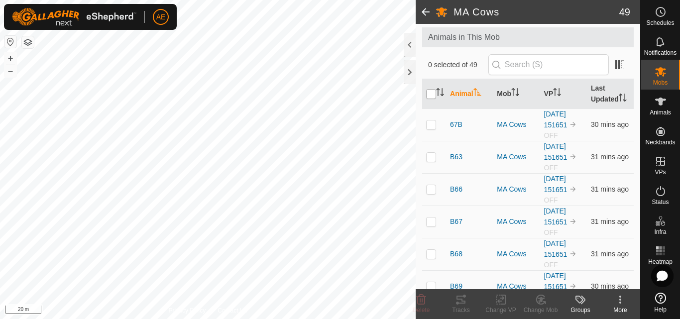
checkbox input "true"
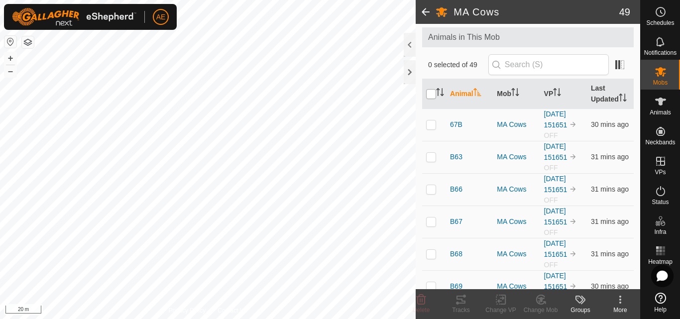
checkbox input "true"
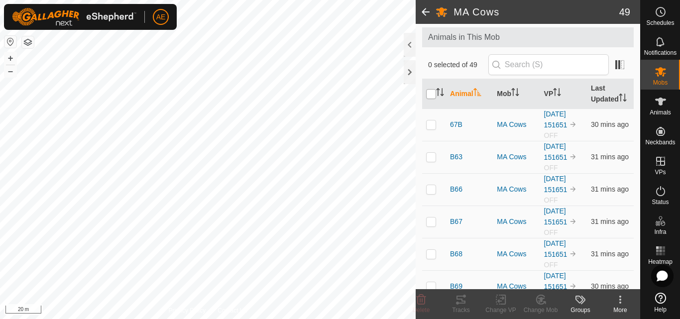
checkbox input "true"
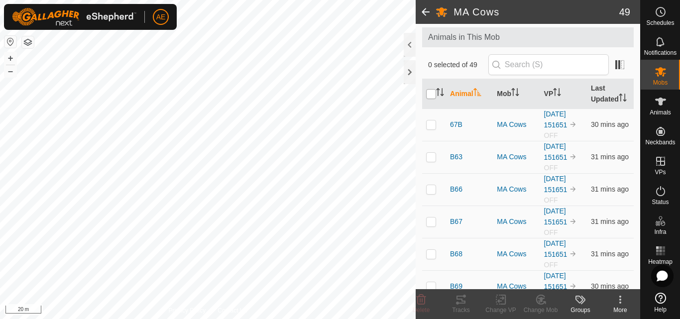
checkbox input "true"
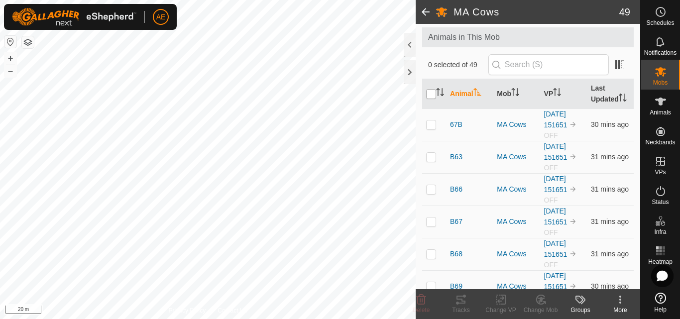
checkbox input "true"
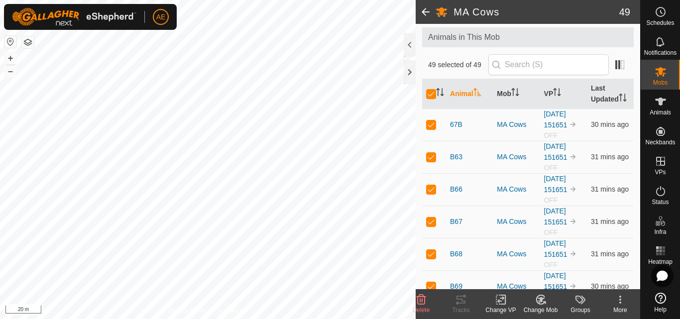
click at [504, 305] on icon at bounding box center [501, 300] width 12 height 12
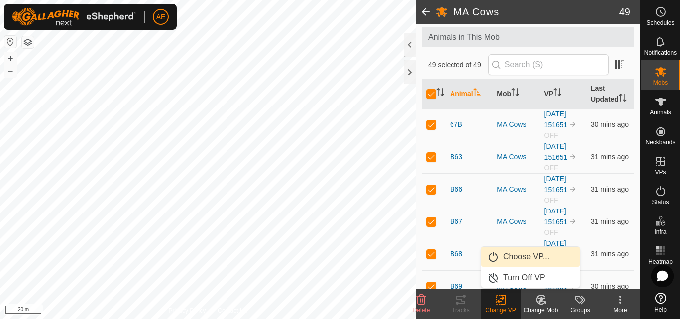
click at [520, 256] on link "Choose VP..." at bounding box center [531, 257] width 99 height 20
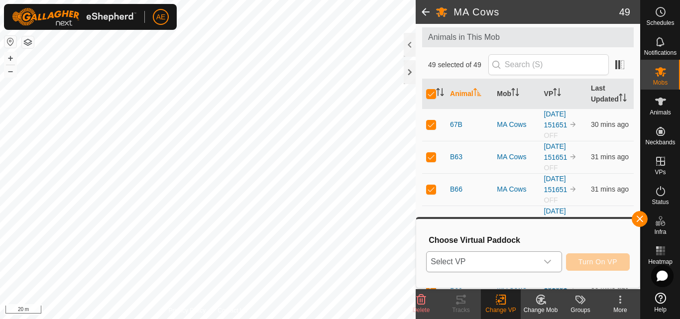
click at [548, 263] on icon "dropdown trigger" at bounding box center [547, 262] width 7 height 4
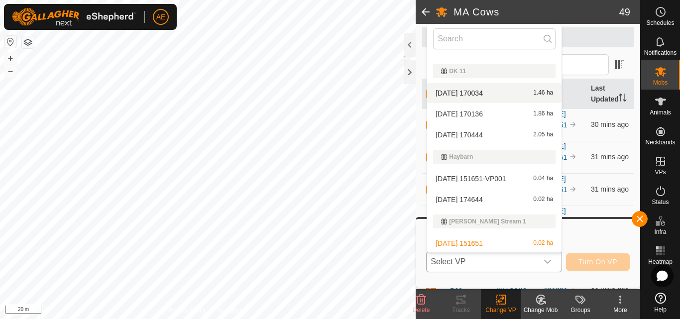
scroll to position [101, 0]
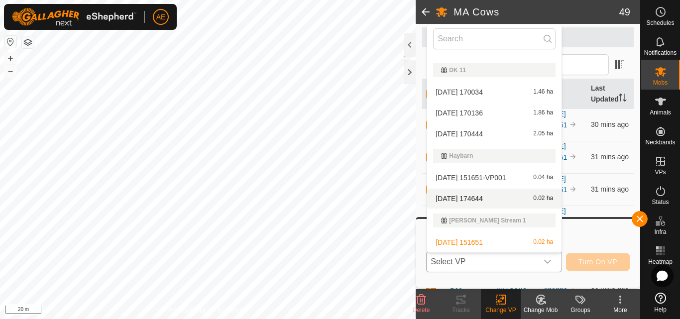
click at [472, 193] on li "[DATE] 174644 0.02 ha" at bounding box center [494, 199] width 134 height 20
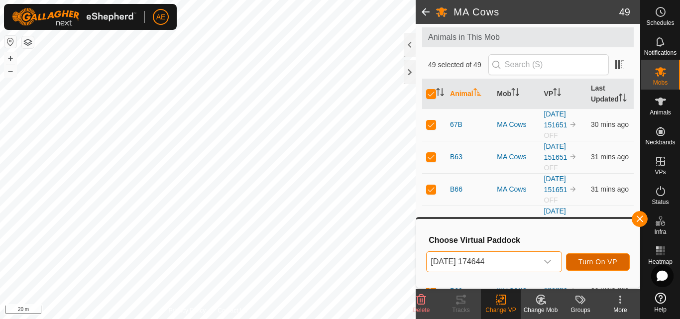
click at [609, 258] on span "Turn On VP" at bounding box center [598, 262] width 39 height 8
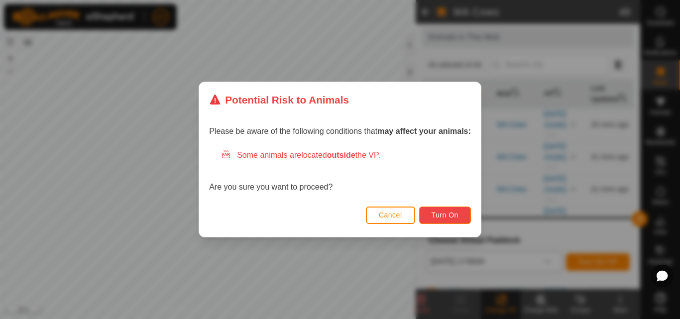
click at [458, 211] on button "Turn On" at bounding box center [445, 215] width 52 height 17
